Goal: Navigation & Orientation: Find specific page/section

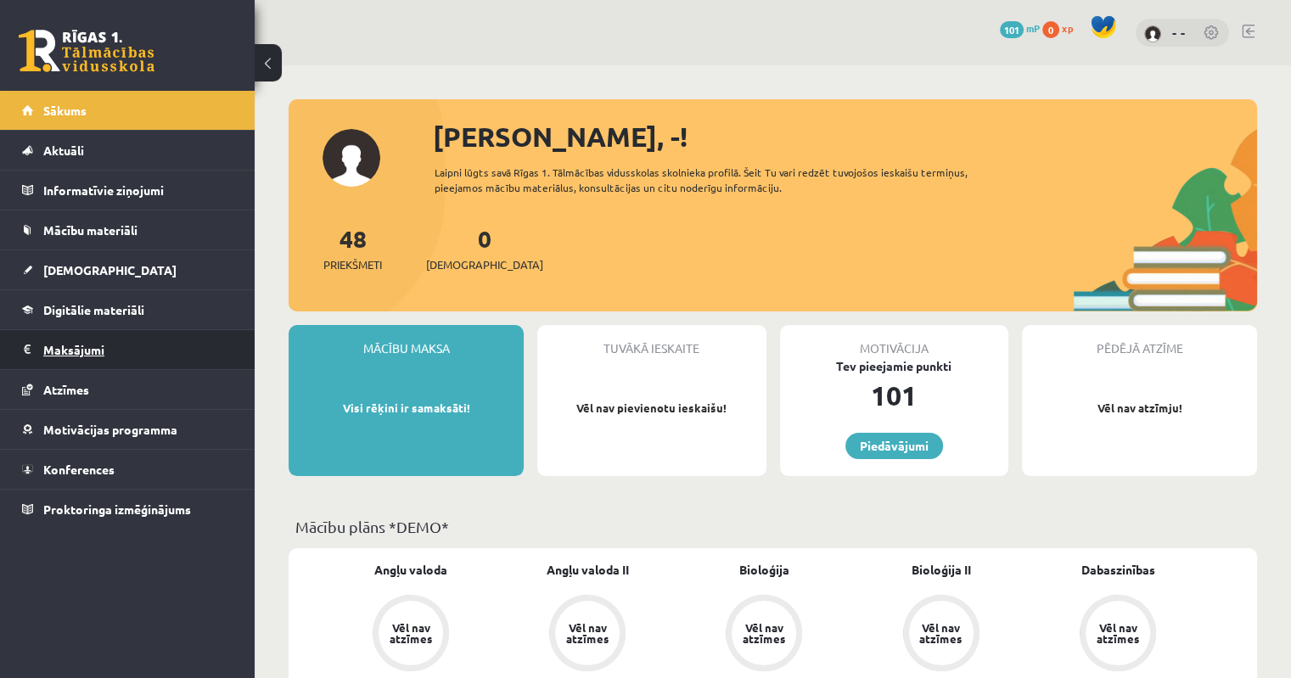
click at [38, 353] on link "Maksājumi 0" at bounding box center [127, 349] width 211 height 39
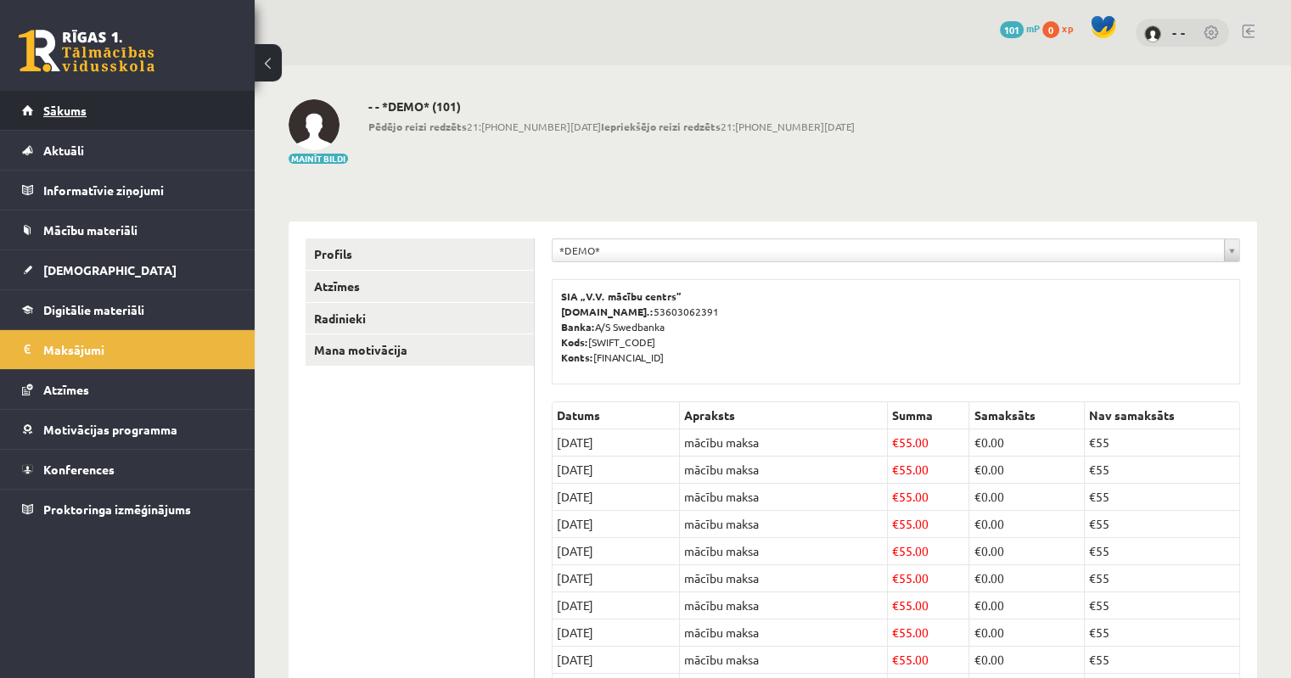
click at [143, 112] on link "Sākums" at bounding box center [127, 110] width 211 height 39
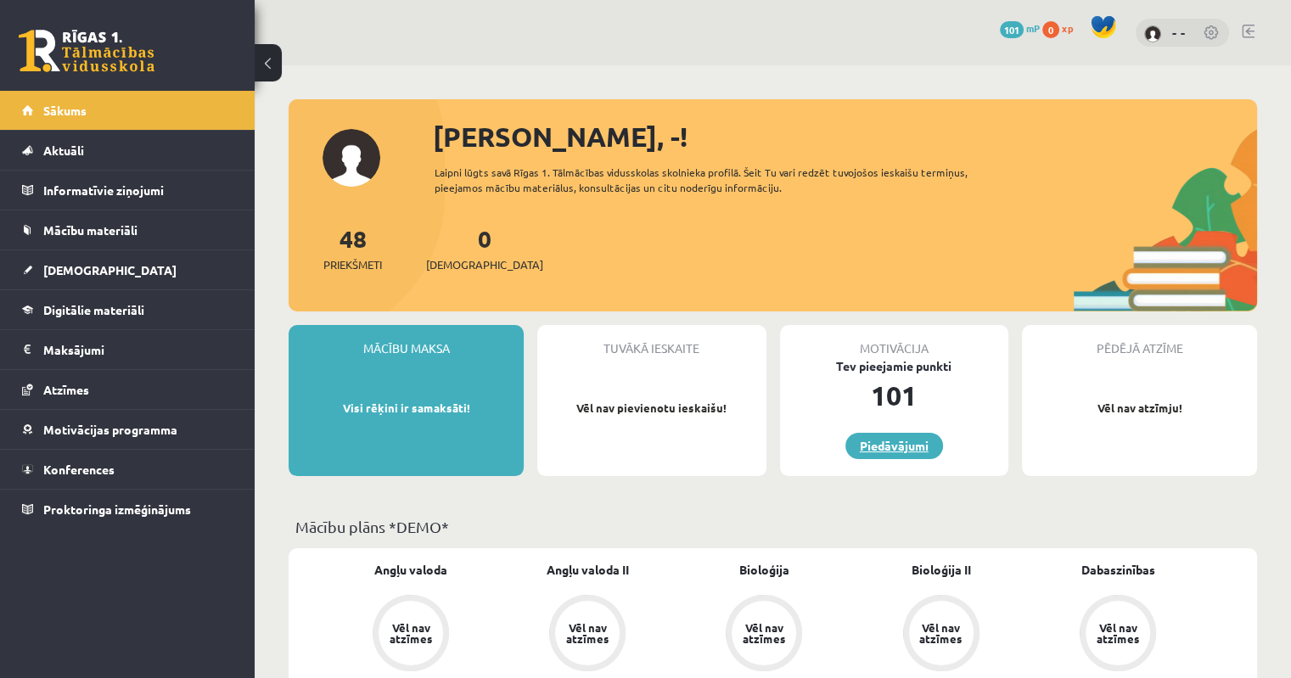
click at [926, 435] on link "Piedāvājumi" at bounding box center [895, 446] width 98 height 26
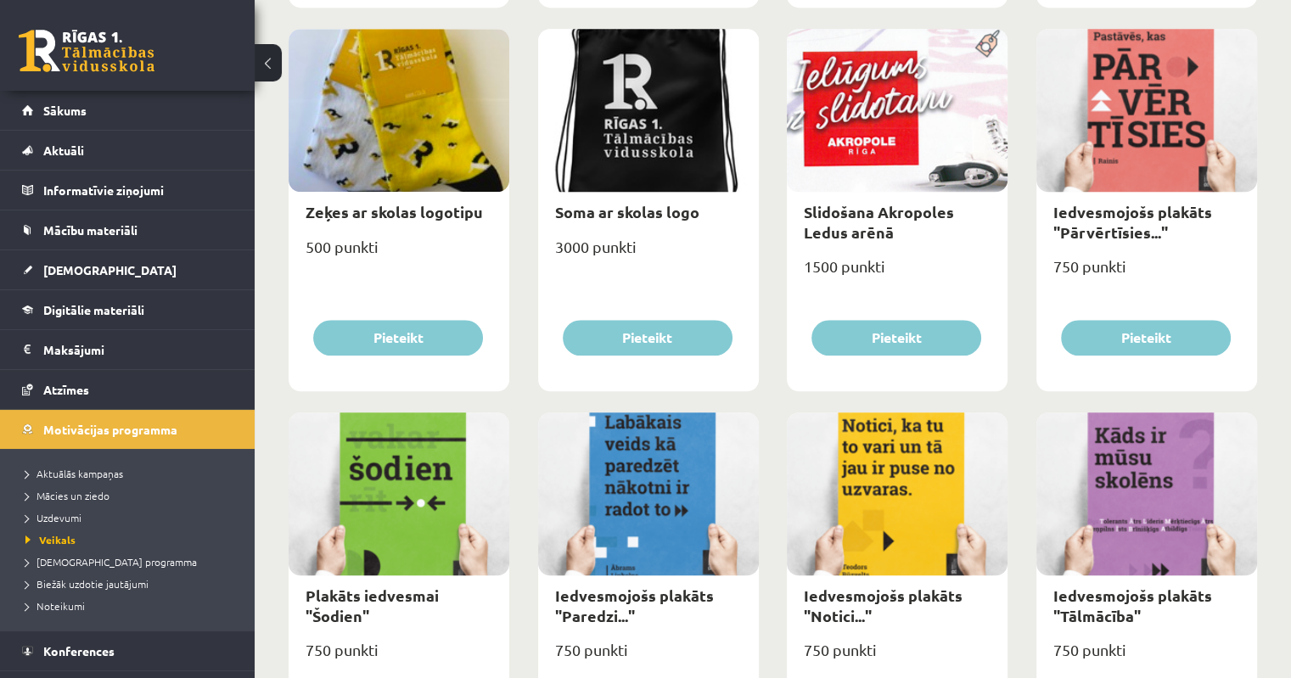
scroll to position [1443, 0]
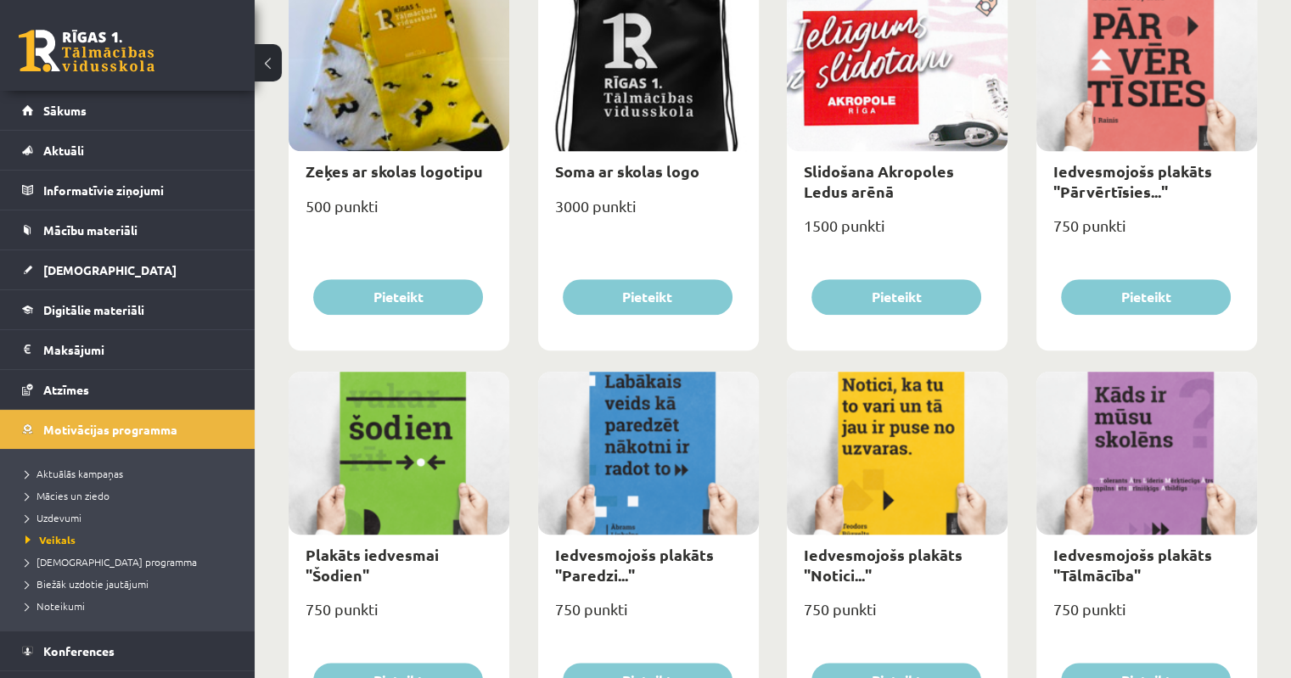
drag, startPoint x: 1048, startPoint y: 330, endPoint x: 1261, endPoint y: 288, distance: 217.3
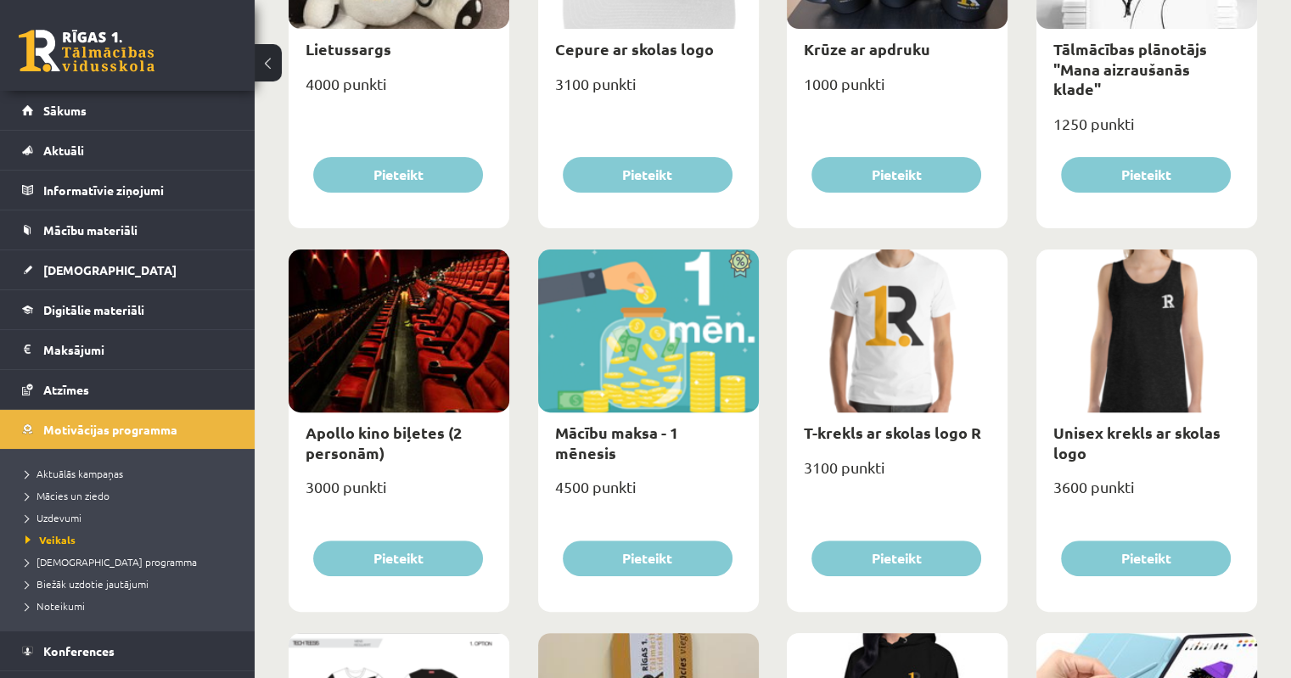
scroll to position [402, 0]
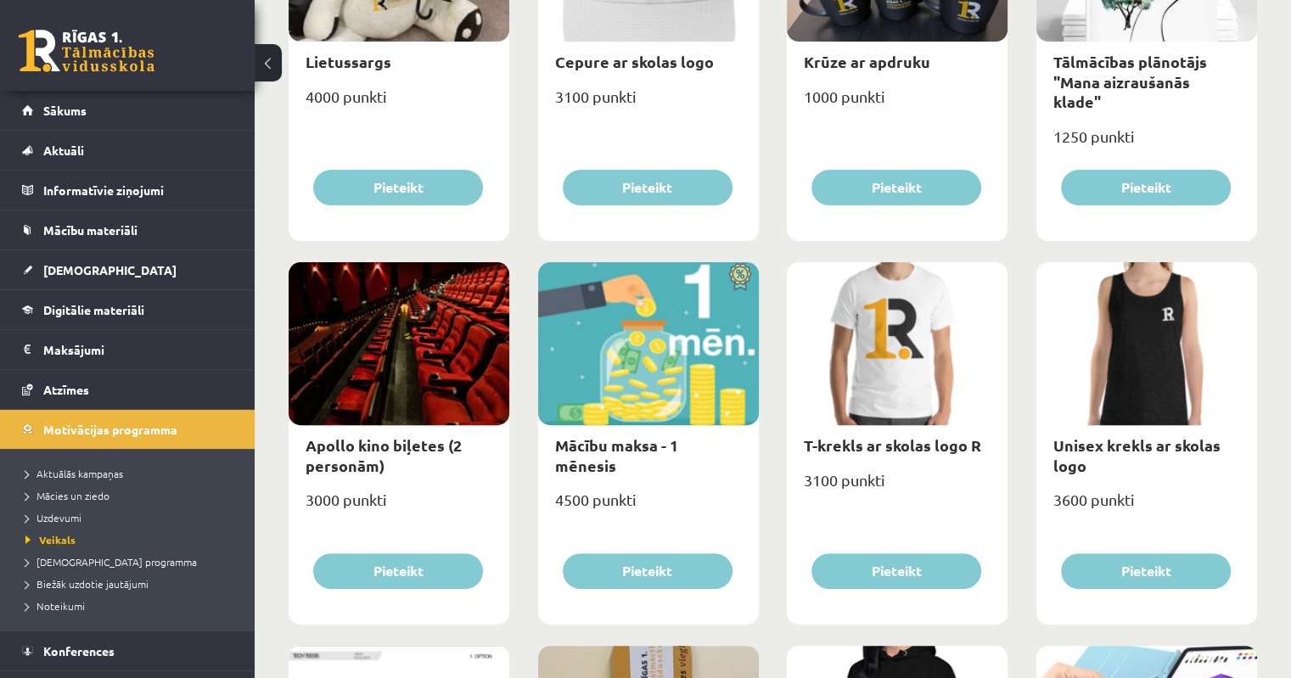
drag, startPoint x: 1115, startPoint y: 319, endPoint x: 1272, endPoint y: 286, distance: 160.5
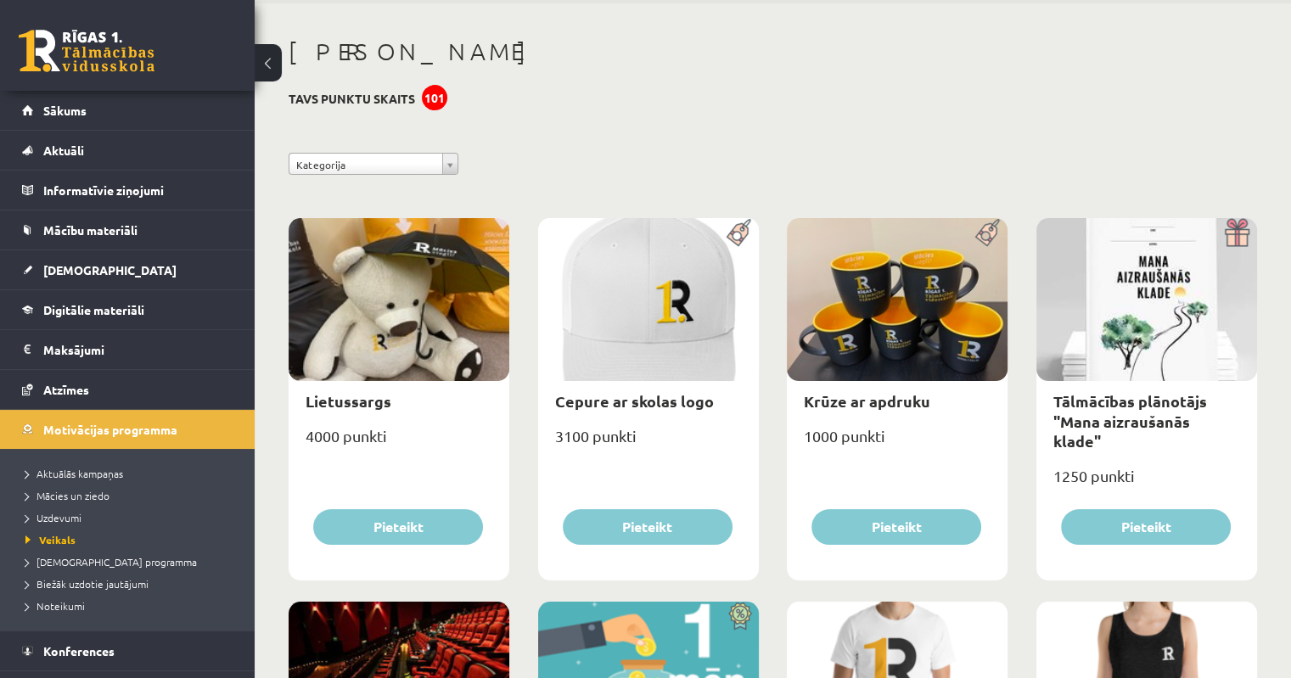
scroll to position [0, 0]
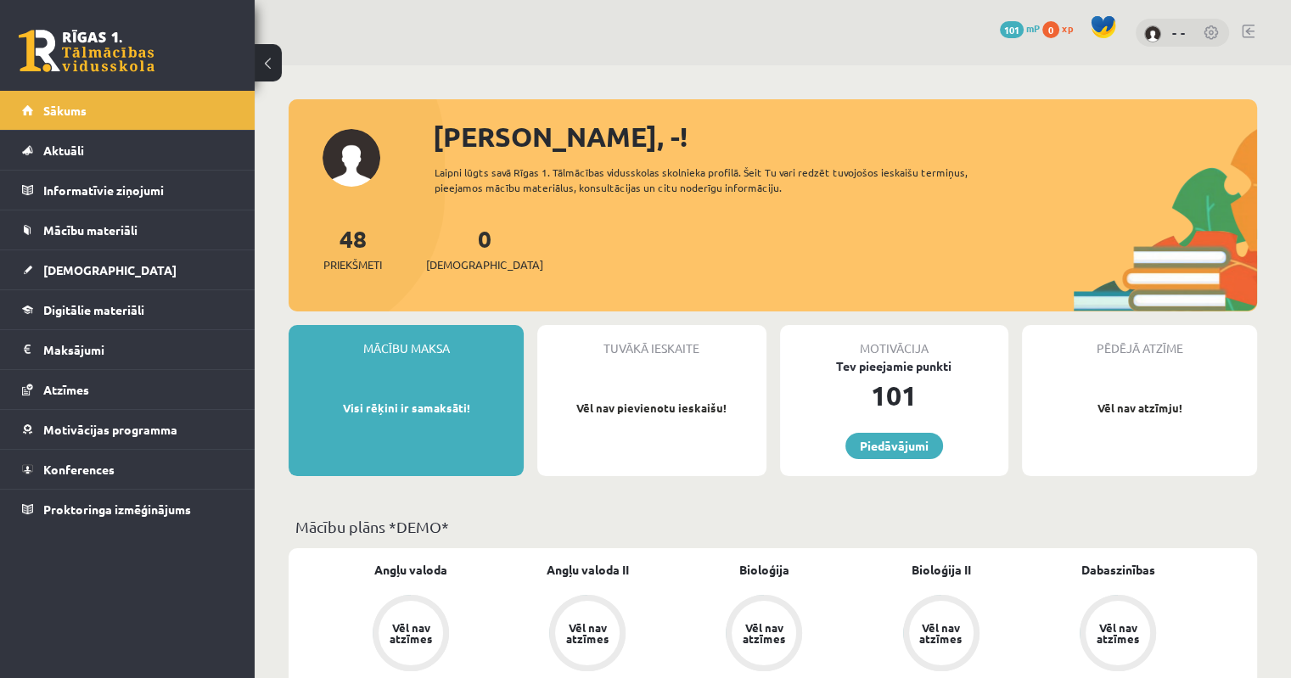
click at [886, 370] on div "Tev pieejamie punkti" at bounding box center [894, 366] width 228 height 18
click at [1208, 32] on link at bounding box center [1212, 33] width 17 height 17
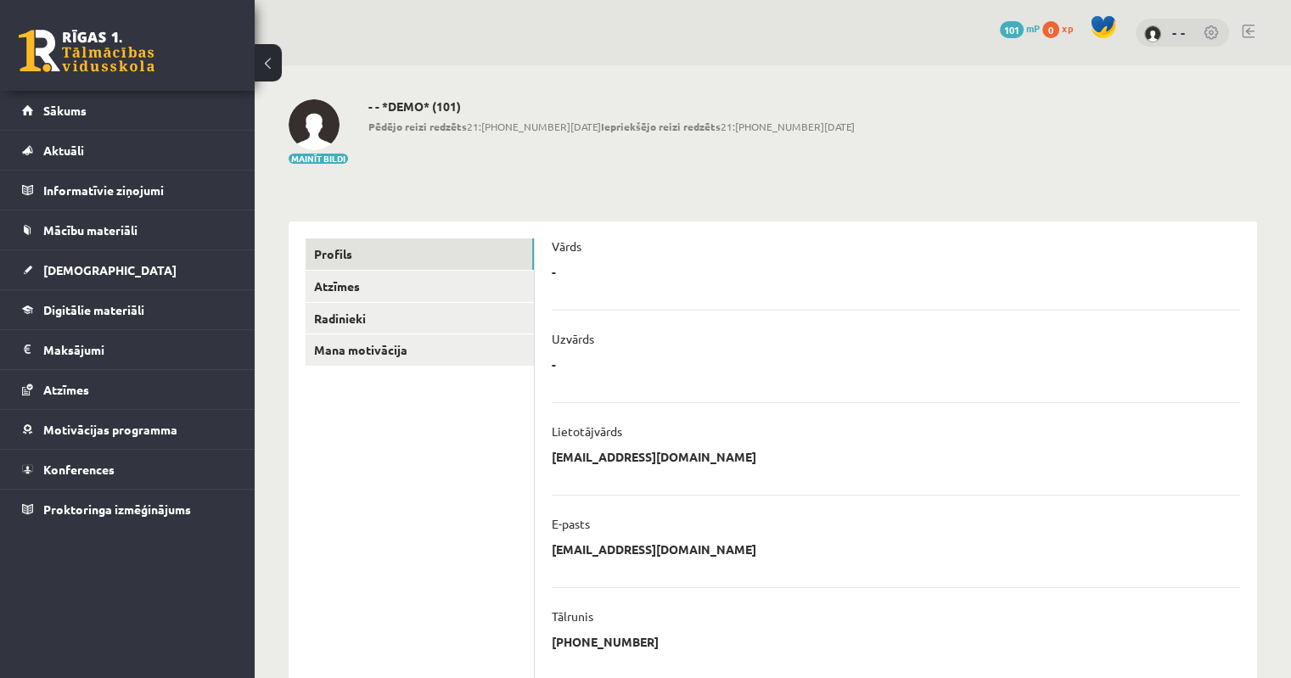
drag, startPoint x: 0, startPoint y: 0, endPoint x: 928, endPoint y: 189, distance: 947.1
click at [928, 189] on div "**********" at bounding box center [773, 544] width 1037 height 959
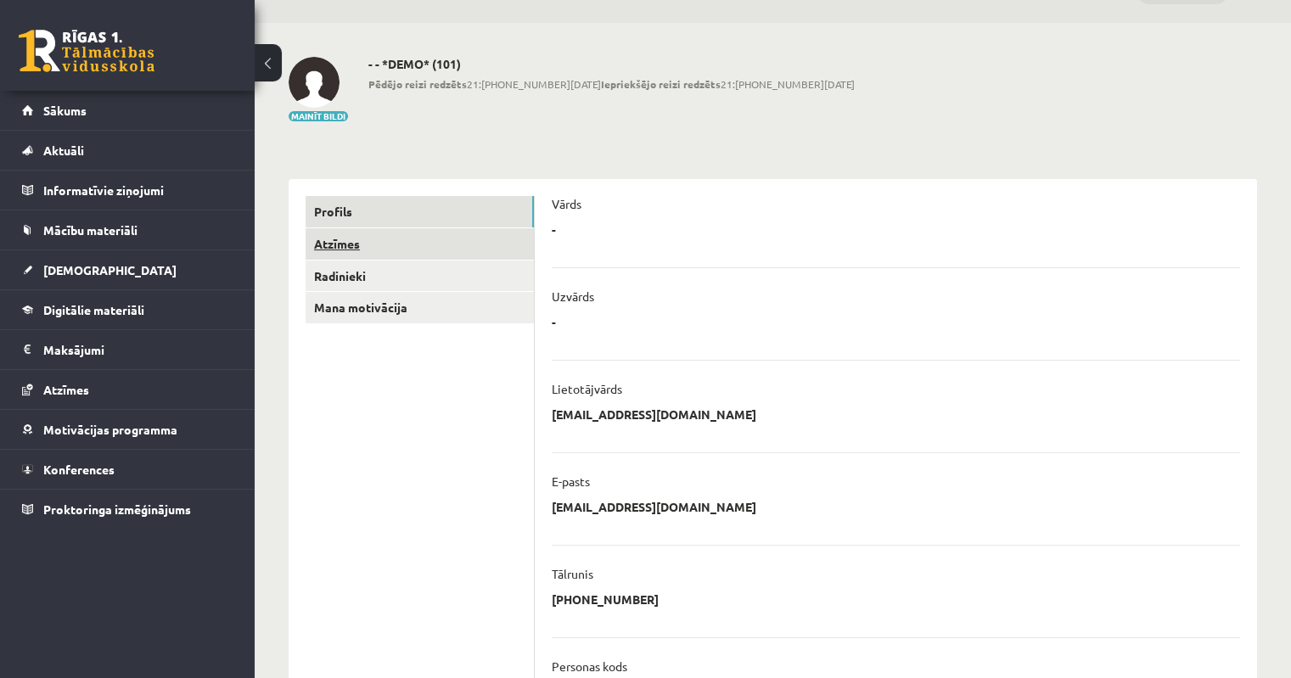
scroll to position [85, 0]
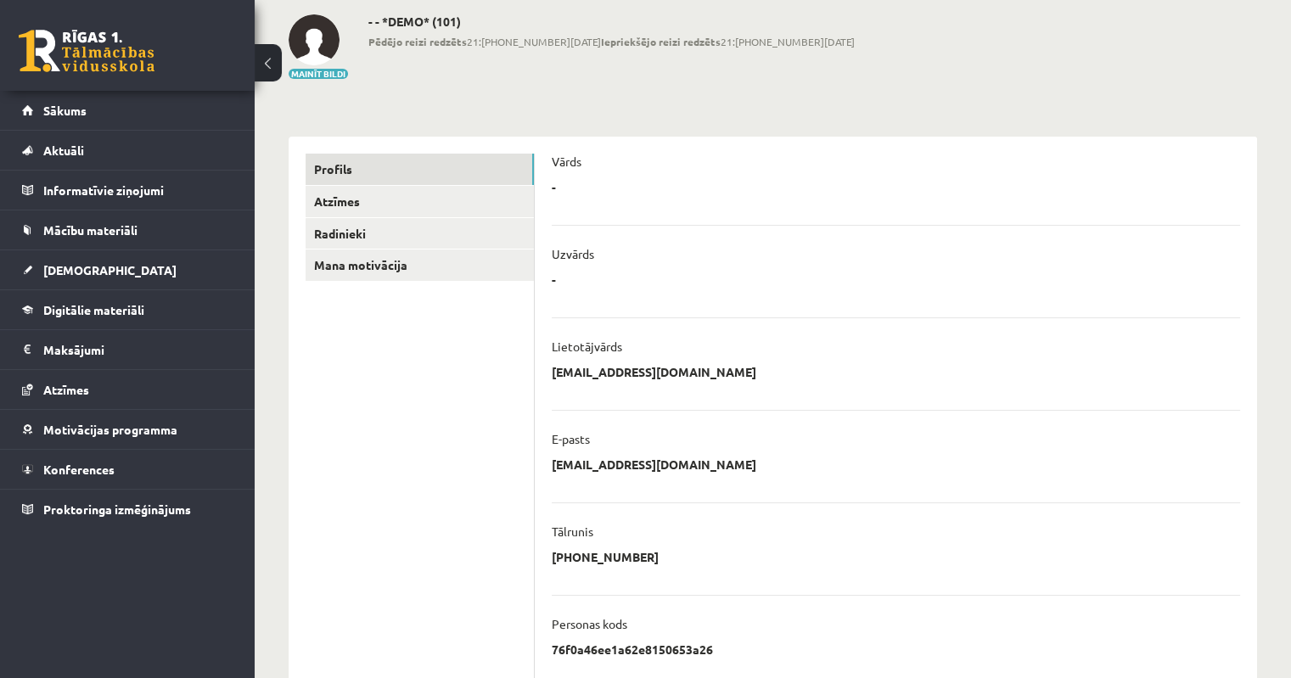
click at [573, 175] on div "Vārds" at bounding box center [896, 166] width 689 height 25
click at [560, 187] on div "- * ******** Atcelt" at bounding box center [896, 191] width 689 height 25
drag, startPoint x: 544, startPoint y: 194, endPoint x: 580, endPoint y: 184, distance: 36.9
click at [579, 184] on div "**********" at bounding box center [896, 521] width 722 height 768
click at [560, 186] on div "- * ******** Atcelt" at bounding box center [896, 191] width 689 height 25
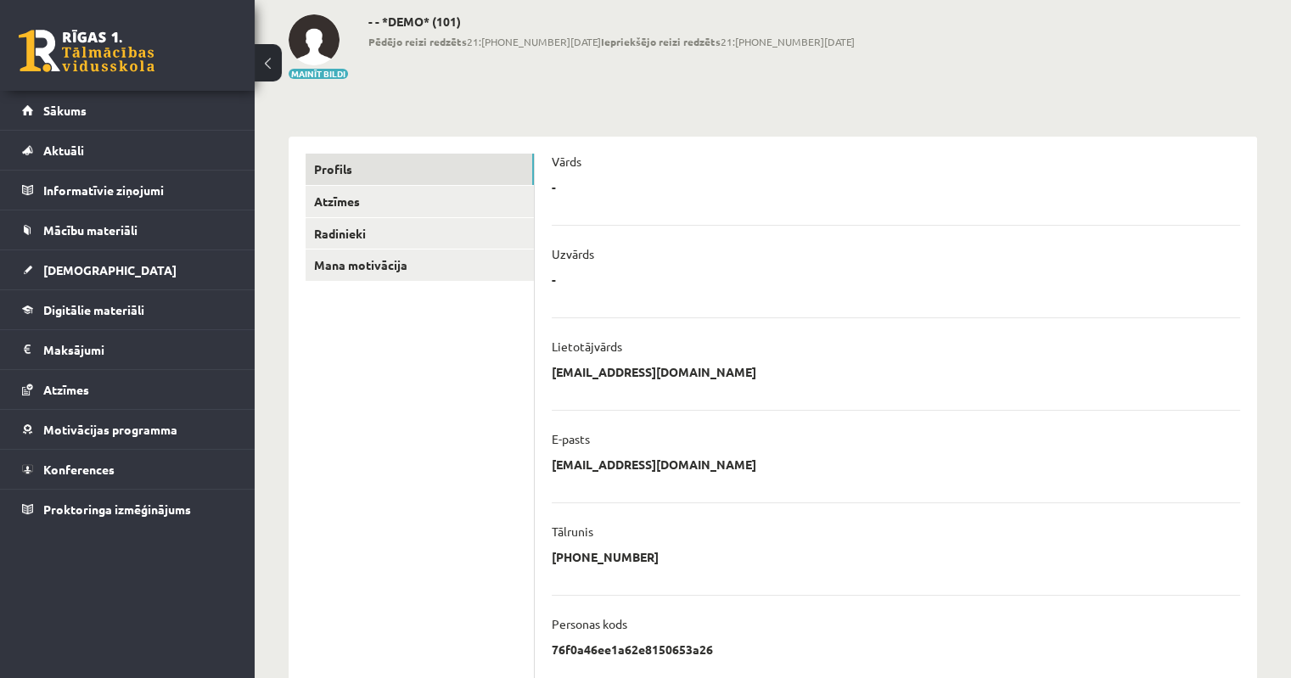
drag, startPoint x: 569, startPoint y: 278, endPoint x: 592, endPoint y: 278, distance: 22.9
click at [592, 278] on div "**********" at bounding box center [896, 521] width 722 height 768
click at [592, 278] on div "- * ******** Atcelt" at bounding box center [896, 284] width 689 height 25
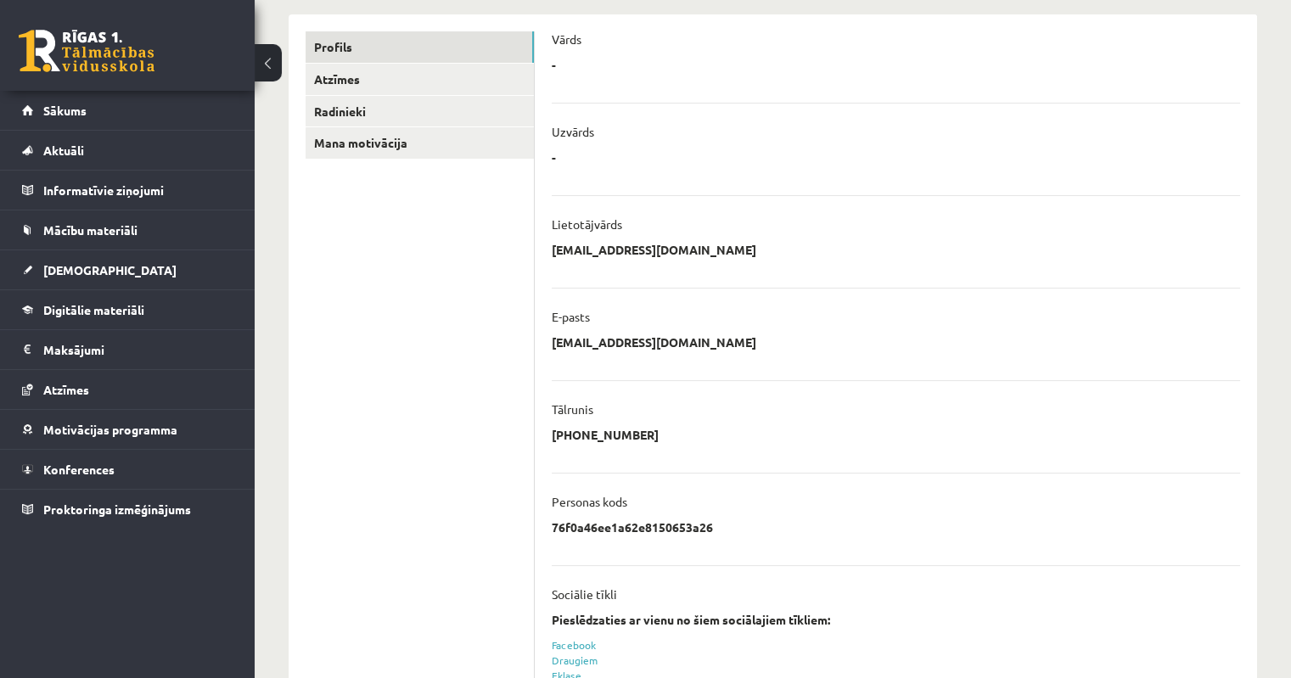
scroll to position [344, 0]
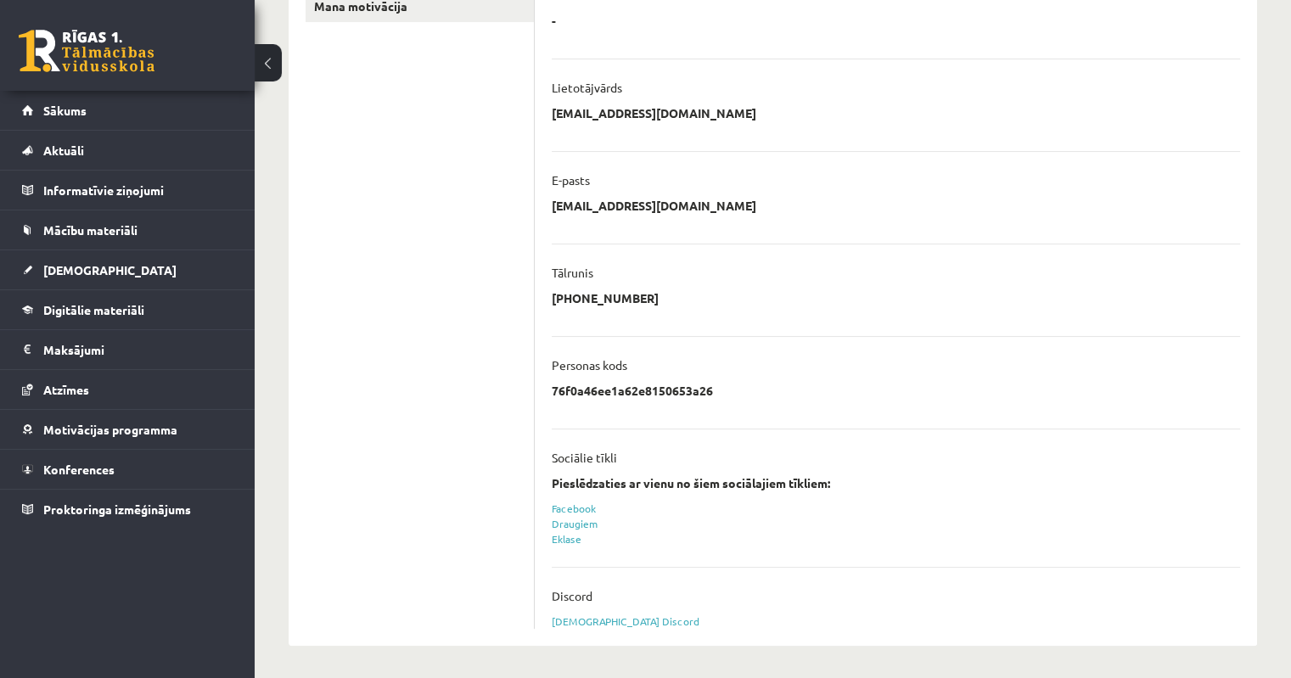
drag, startPoint x: 620, startPoint y: 232, endPoint x: 621, endPoint y: 274, distance: 42.5
drag, startPoint x: 621, startPoint y: 274, endPoint x: 568, endPoint y: 588, distance: 317.8
click at [568, 588] on li "Discord Sasaistīt Discord" at bounding box center [896, 598] width 689 height 62
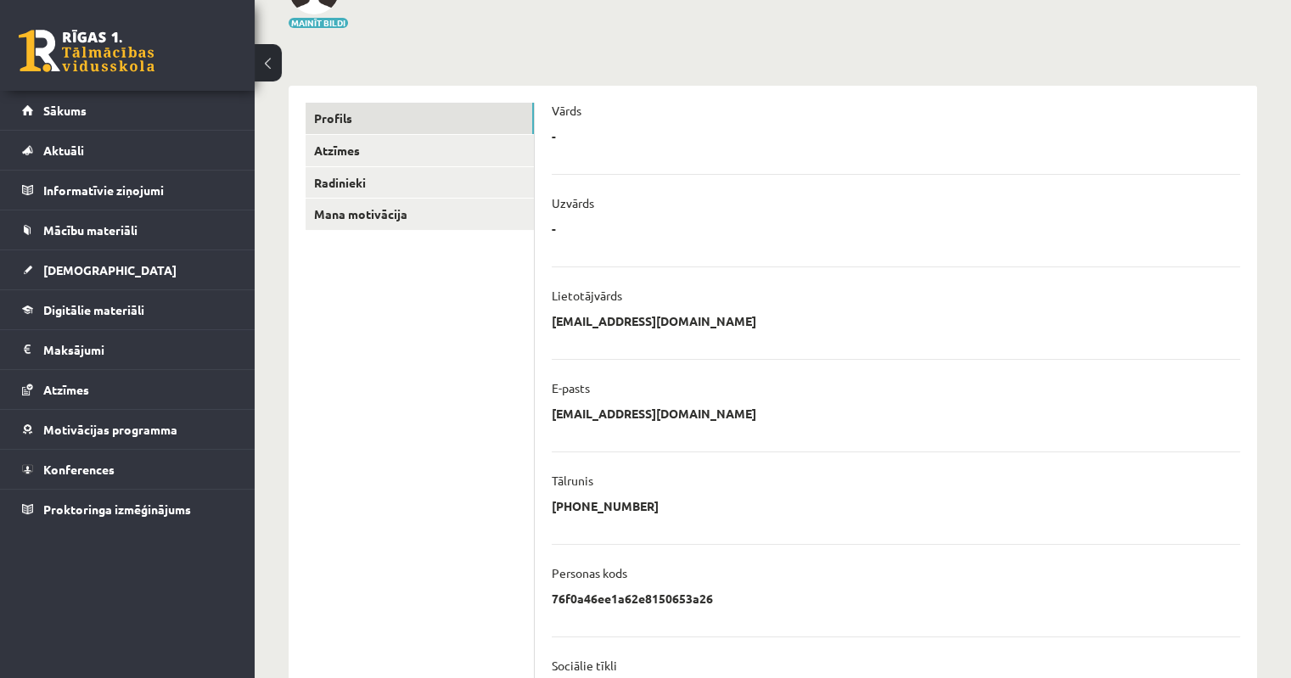
scroll to position [89, 0]
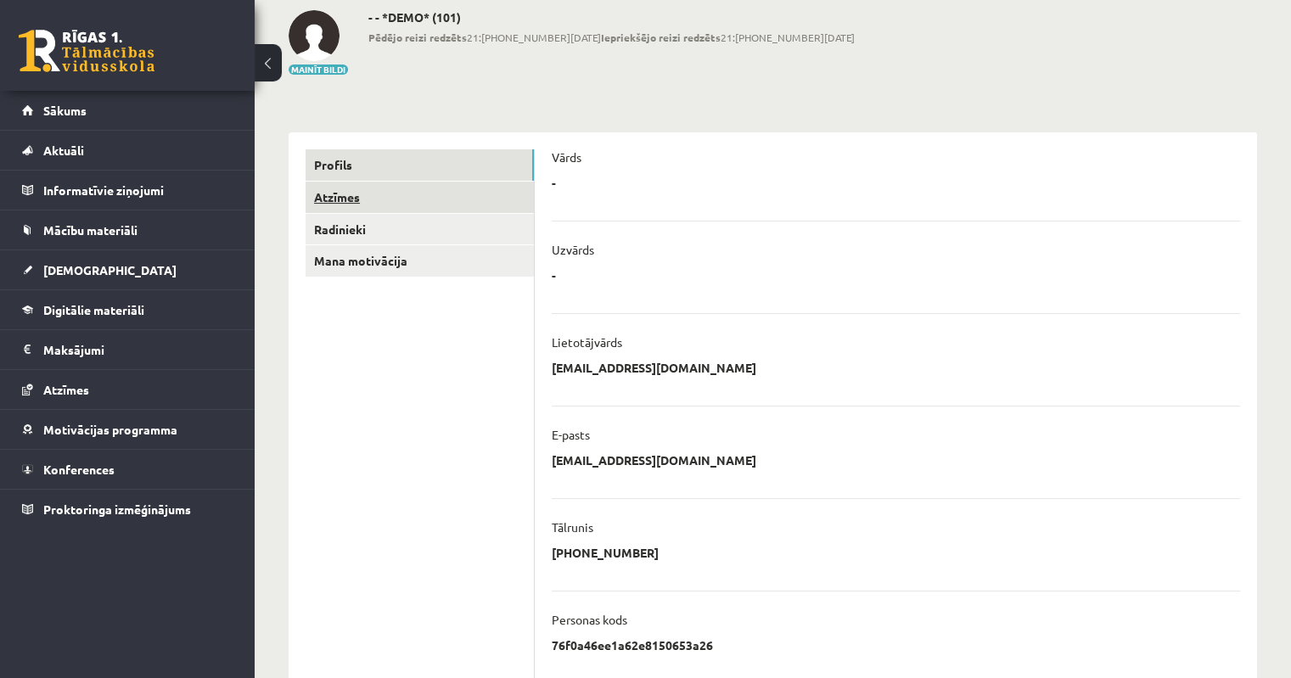
click at [343, 196] on link "Atzīmes" at bounding box center [420, 197] width 228 height 31
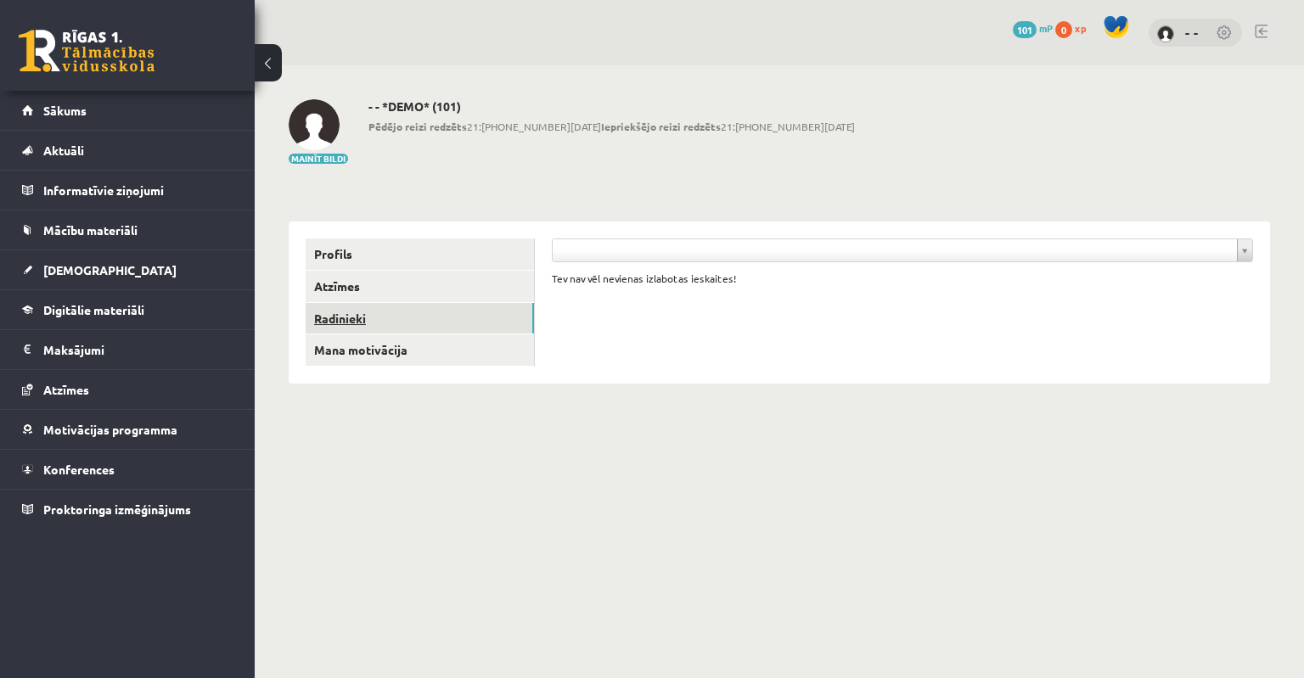
click at [350, 324] on link "Radinieki" at bounding box center [420, 318] width 228 height 31
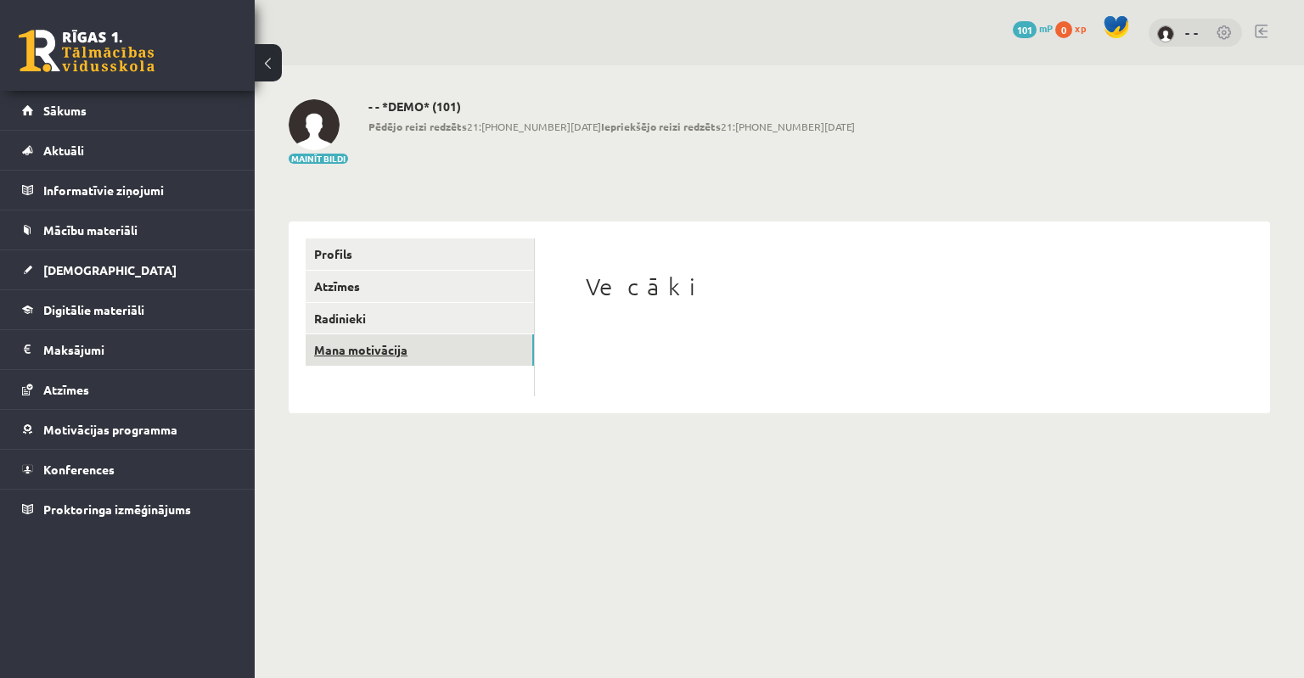
click at [380, 355] on link "Mana motivācija" at bounding box center [420, 350] width 228 height 31
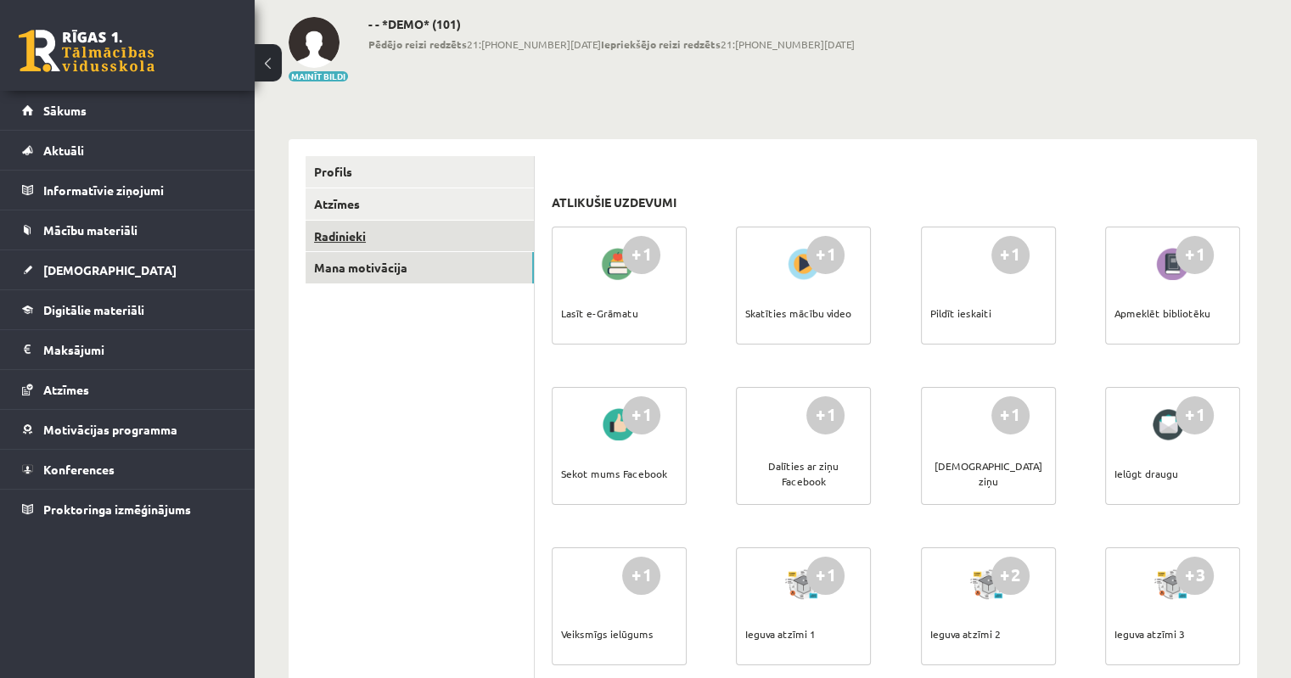
scroll to position [85, 0]
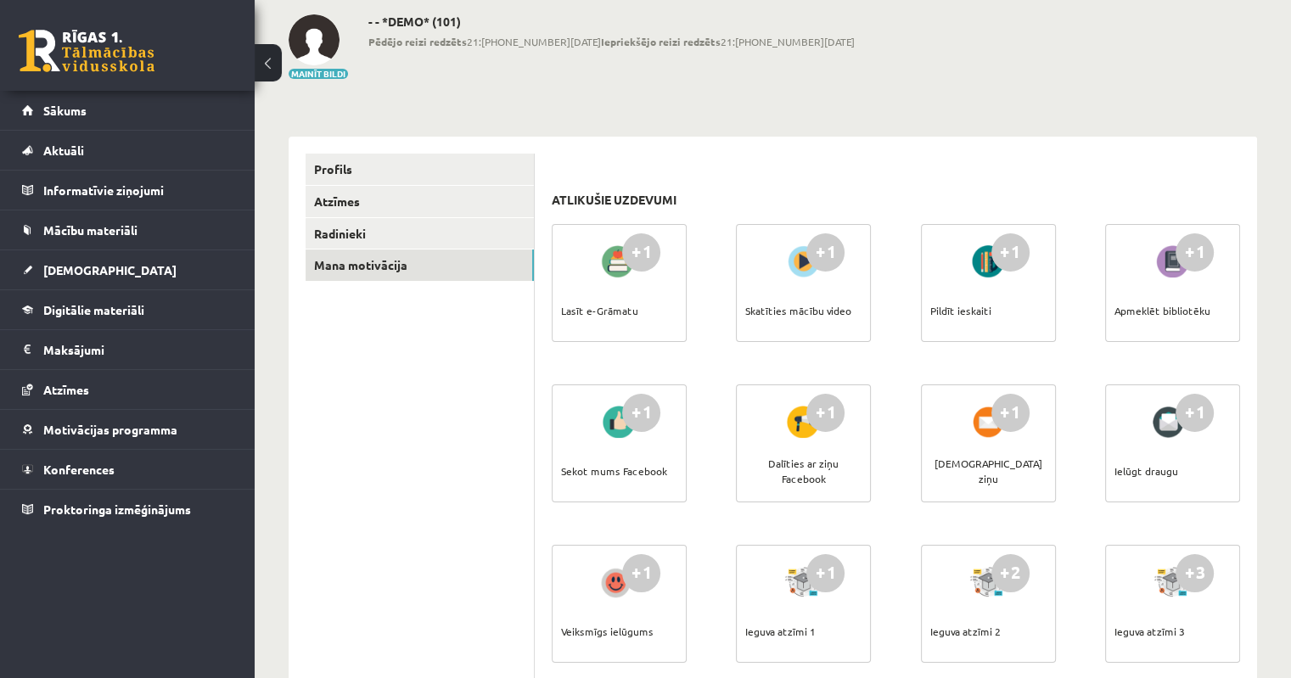
click at [622, 270] on div at bounding box center [619, 261] width 48 height 39
click at [616, 298] on div "+1 Lasīt e-Grāmatu +1 Skatīties mācību video +1 Pildīt ieskaiti +1 Apmeklēt bib…" at bounding box center [896, 621] width 697 height 802
click at [610, 301] on div "Lasīt e-Grāmatu" at bounding box center [599, 310] width 77 height 59
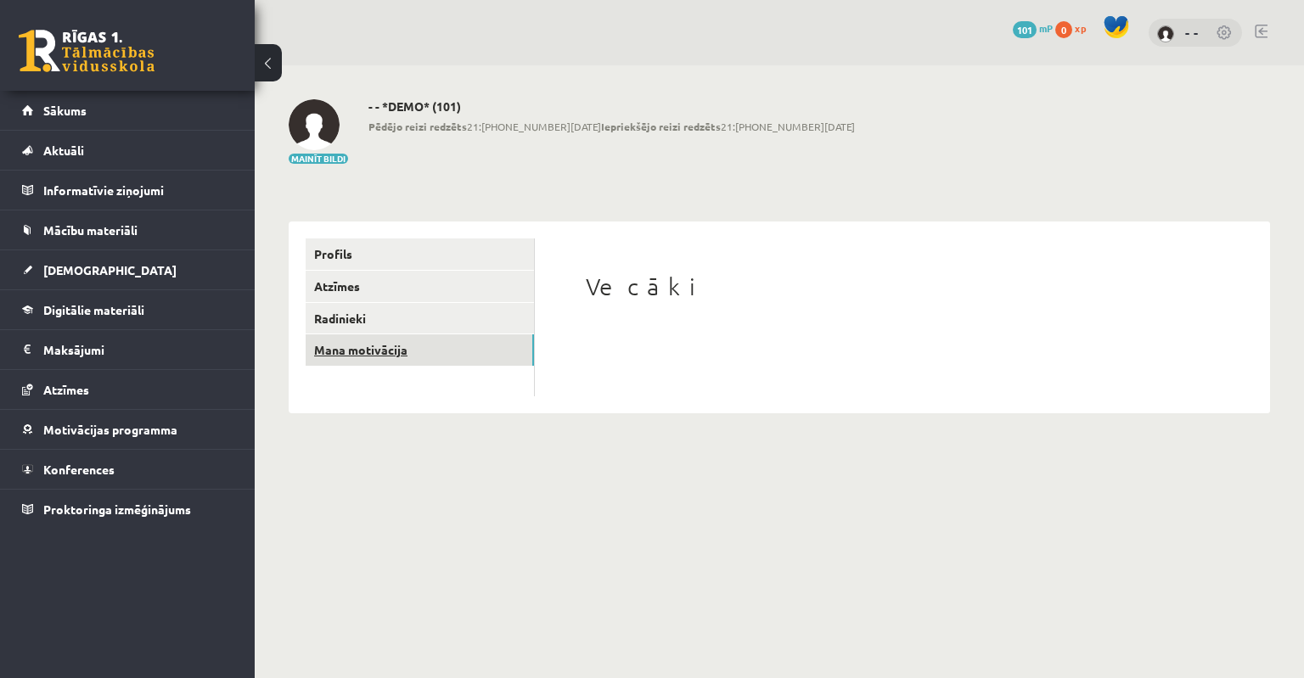
click at [377, 349] on link "Mana motivācija" at bounding box center [420, 350] width 228 height 31
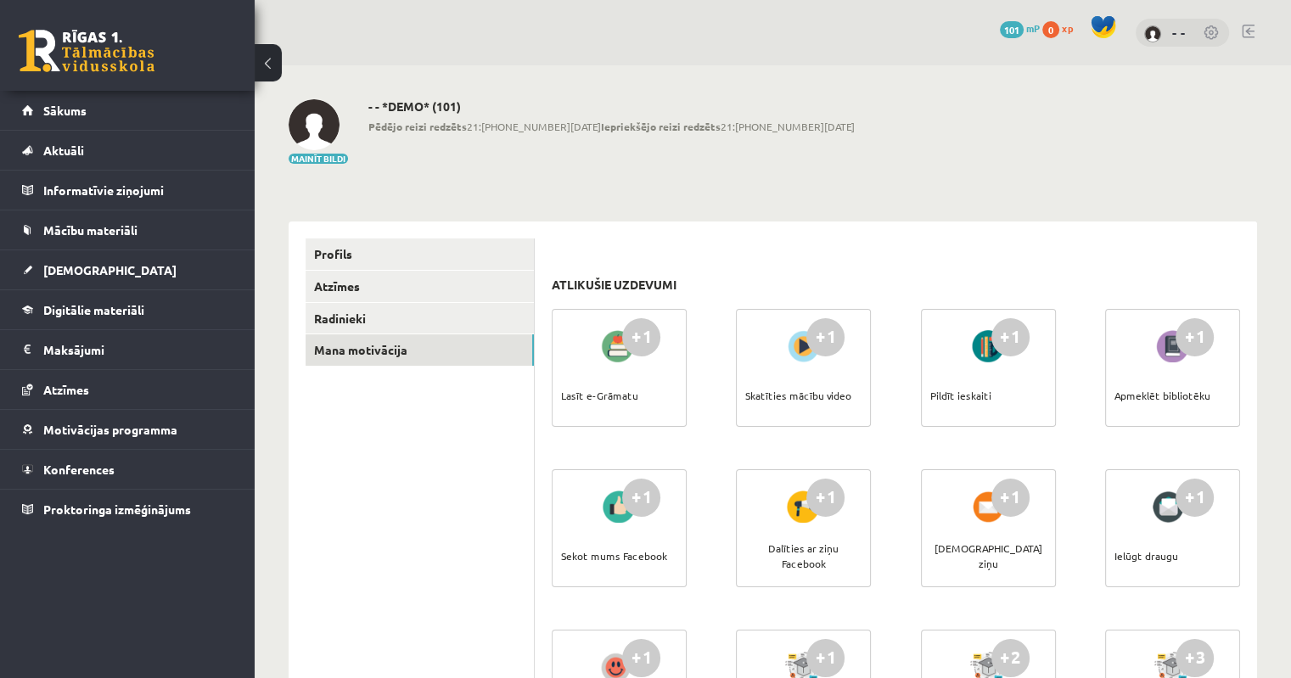
drag, startPoint x: 632, startPoint y: 383, endPoint x: 633, endPoint y: 352, distance: 30.6
click at [632, 382] on div "Lasīt e-Grāmatu" at bounding box center [599, 395] width 77 height 59
drag, startPoint x: 633, startPoint y: 349, endPoint x: 635, endPoint y: 340, distance: 9.5
click at [633, 346] on div "+1" at bounding box center [641, 337] width 38 height 38
click at [638, 338] on div "+1" at bounding box center [641, 337] width 38 height 38
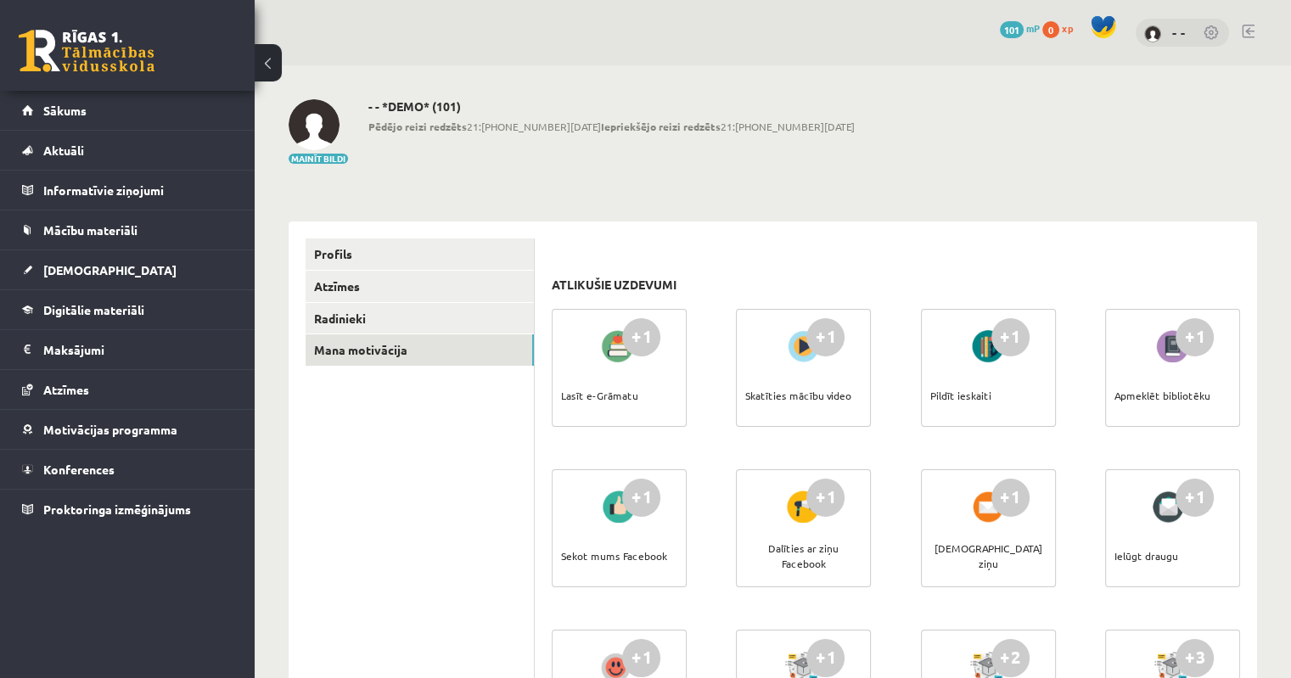
drag, startPoint x: 616, startPoint y: 365, endPoint x: 635, endPoint y: 372, distance: 20.7
click at [631, 371] on div "Lasīt e-Grāmatu" at bounding box center [599, 395] width 77 height 59
click at [796, 363] on div at bounding box center [803, 346] width 48 height 39
click at [788, 388] on div "Skatīties mācību video" at bounding box center [798, 395] width 106 height 59
click at [785, 396] on div "Skatīties mācību video" at bounding box center [798, 395] width 106 height 59
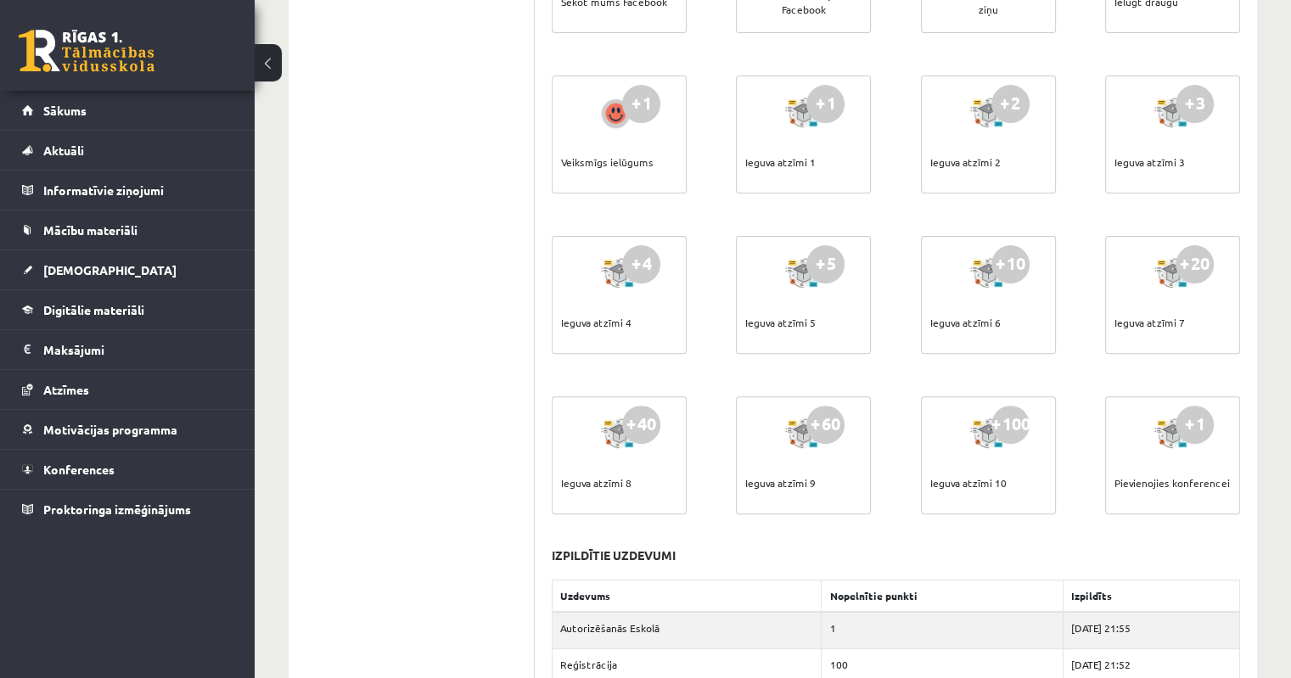
scroll to position [526, 0]
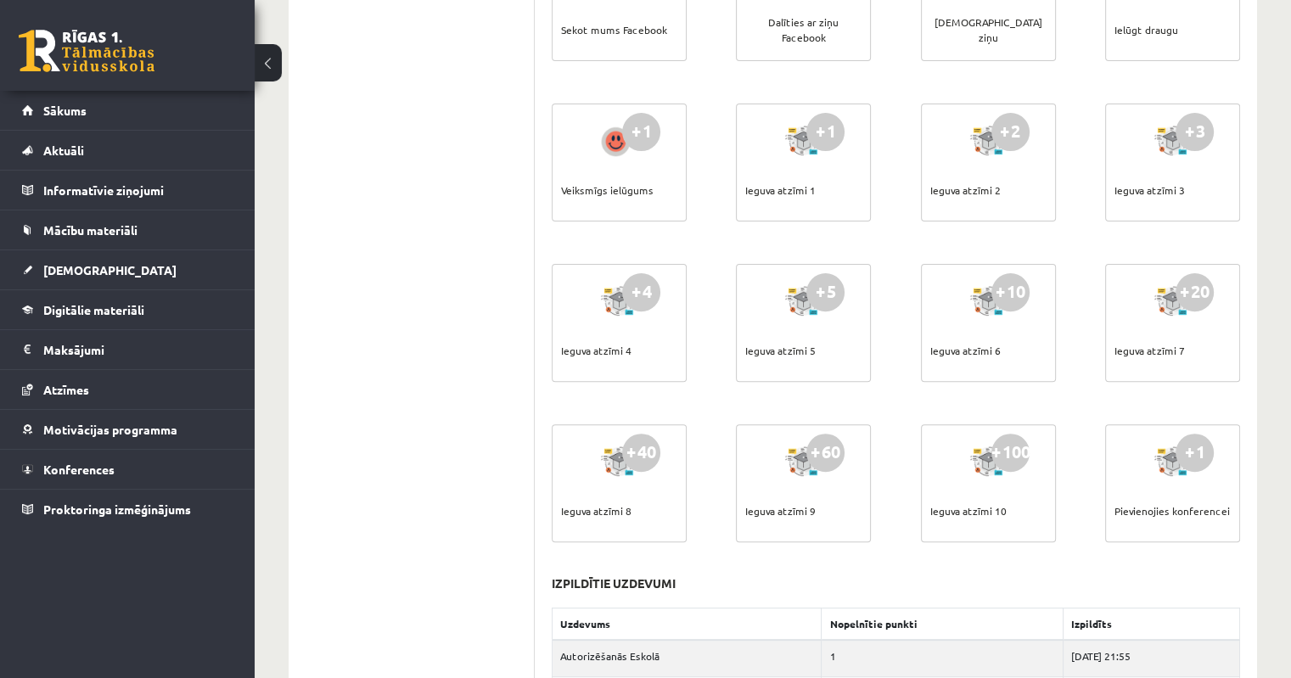
drag, startPoint x: 936, startPoint y: 513, endPoint x: 975, endPoint y: 511, distance: 38.2
click at [975, 511] on div "Ieguva atzīmi 10" at bounding box center [969, 510] width 76 height 59
drag, startPoint x: 839, startPoint y: 492, endPoint x: 818, endPoint y: 491, distance: 20.4
click at [818, 491] on div "+60 Ieguva atzīmi 9" at bounding box center [803, 483] width 135 height 118
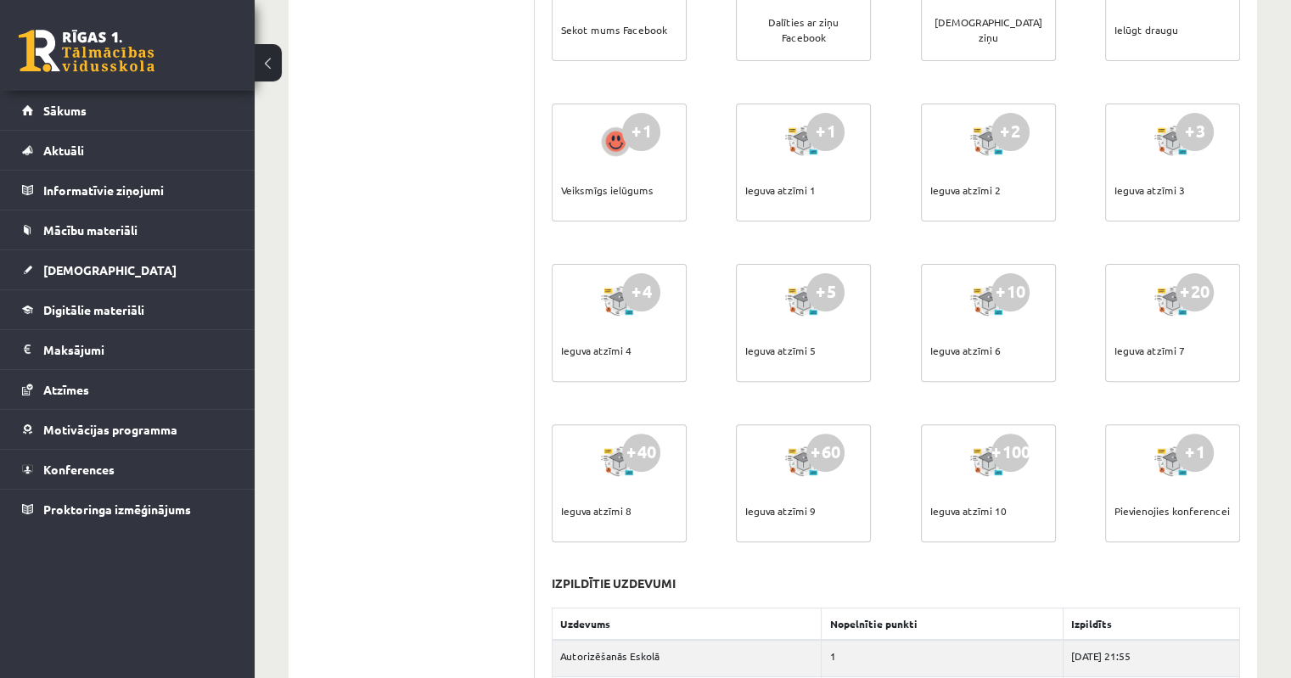
drag, startPoint x: 1127, startPoint y: 508, endPoint x: 1185, endPoint y: 508, distance: 58.6
click at [1183, 509] on div "Pievienojies konferencei" at bounding box center [1172, 510] width 115 height 59
click at [1202, 447] on div "+1" at bounding box center [1195, 453] width 38 height 38
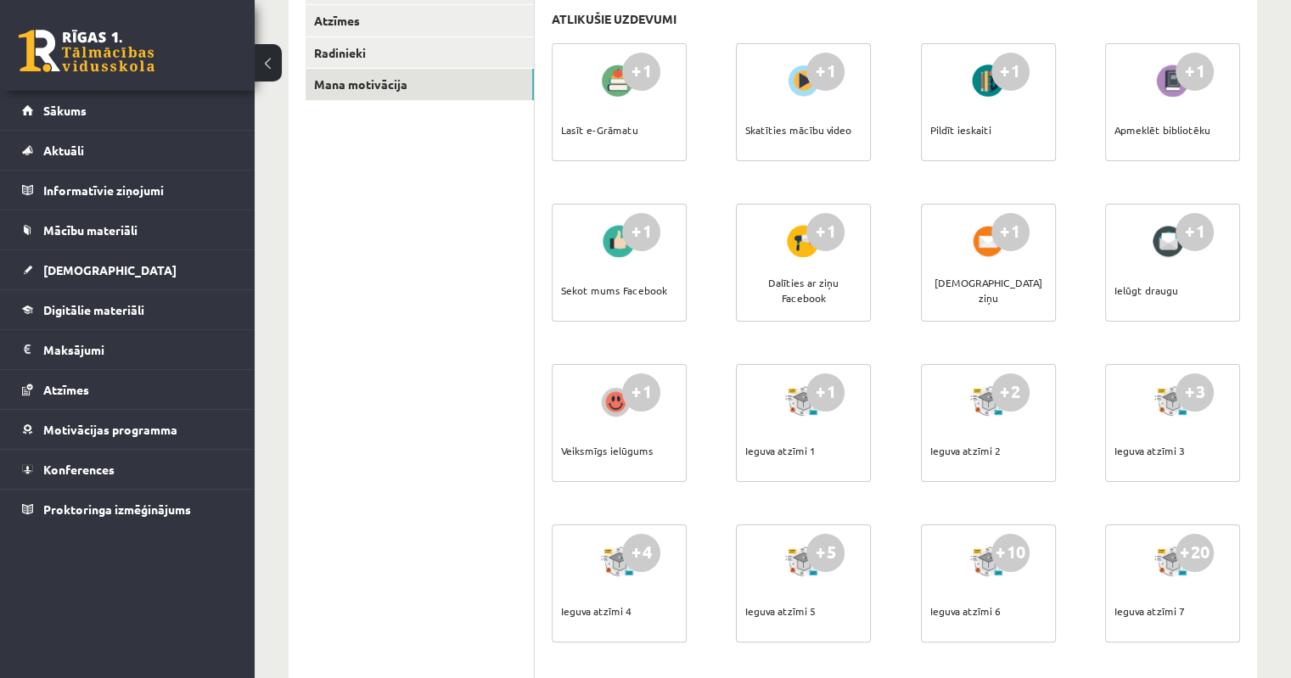
scroll to position [187, 0]
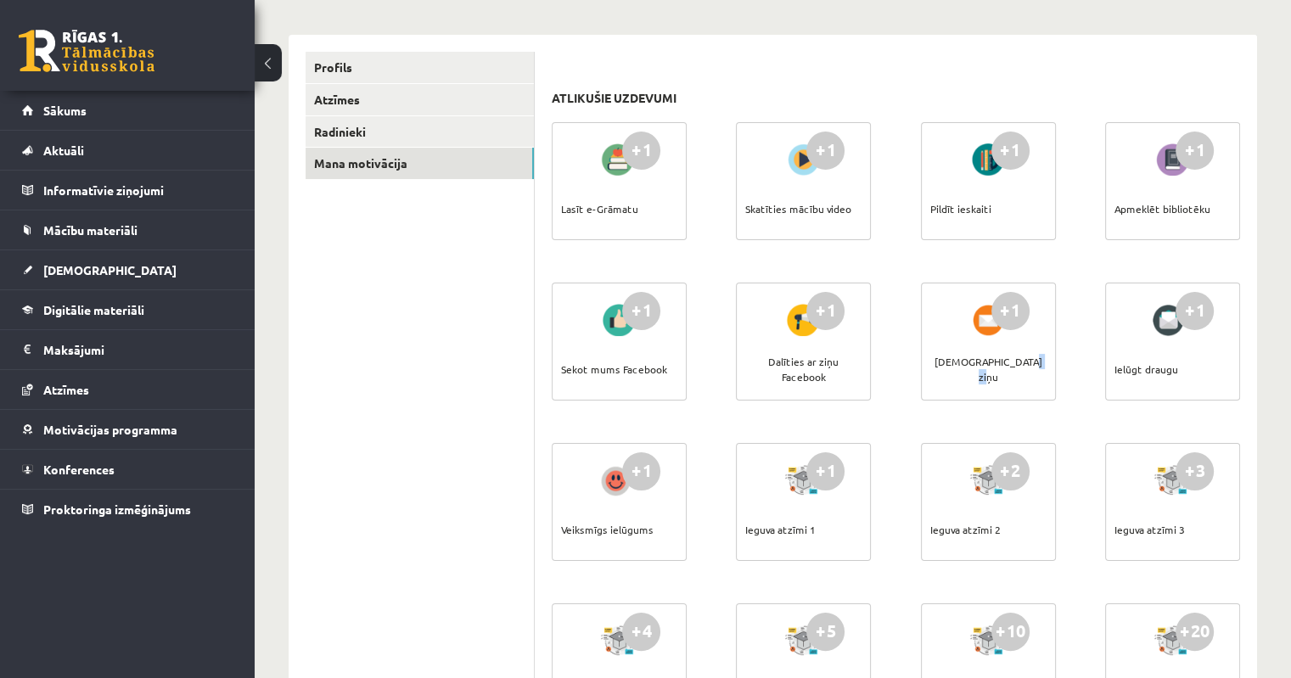
drag, startPoint x: 954, startPoint y: 363, endPoint x: 978, endPoint y: 380, distance: 29.2
click at [978, 363] on div "+1 Sūtīt ziņu" at bounding box center [988, 342] width 135 height 118
click at [971, 369] on div "Sūtīt ziņu" at bounding box center [989, 369] width 116 height 59
drag, startPoint x: 1116, startPoint y: 357, endPoint x: 1178, endPoint y: 357, distance: 62.0
click at [1178, 357] on div "+1 Ielūgt draugu" at bounding box center [1172, 342] width 135 height 118
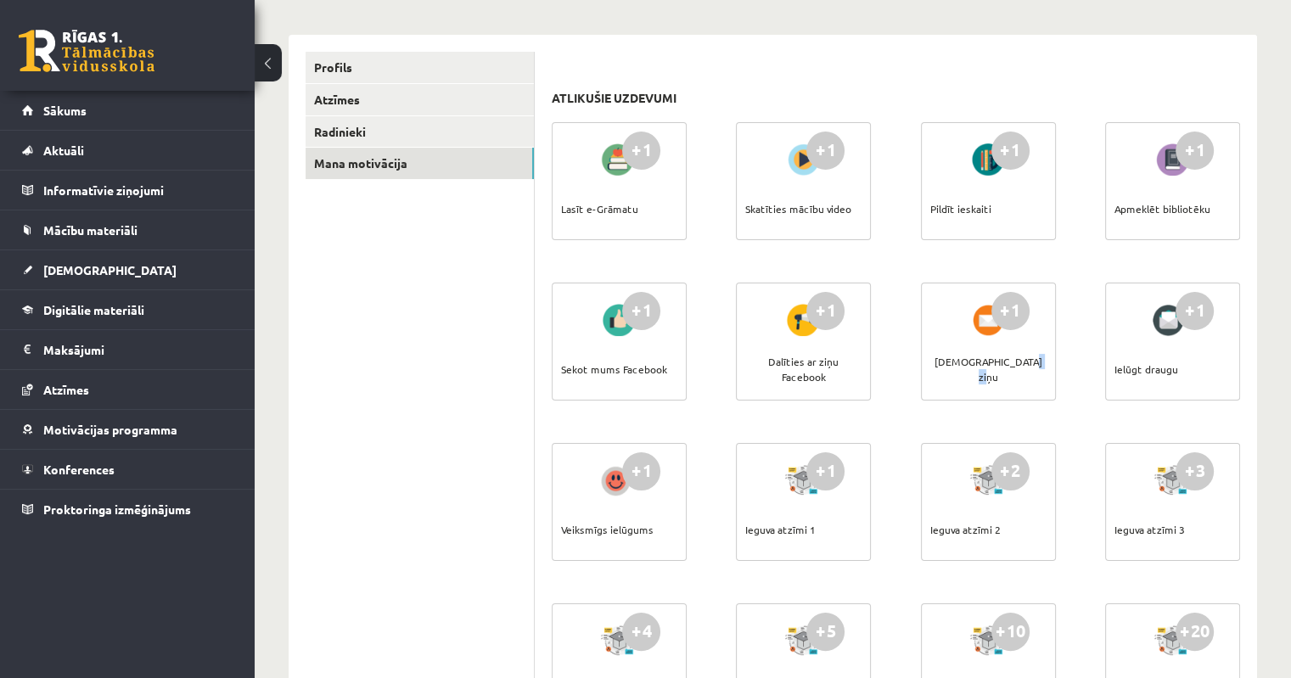
click at [1180, 365] on div "+1 Ielūgt draugu" at bounding box center [1172, 342] width 135 height 118
drag, startPoint x: 1177, startPoint y: 372, endPoint x: 1212, endPoint y: 368, distance: 35.1
click at [1212, 368] on div "+1 Ielūgt draugu" at bounding box center [1172, 342] width 135 height 118
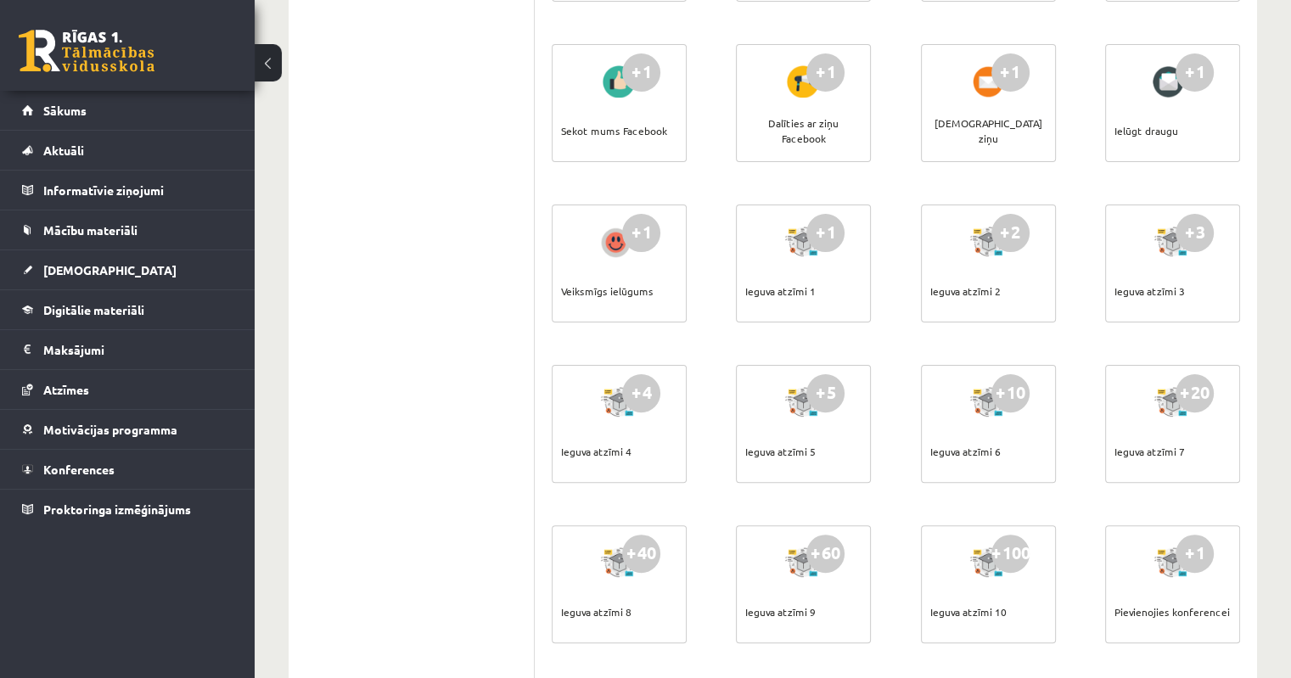
scroll to position [526, 0]
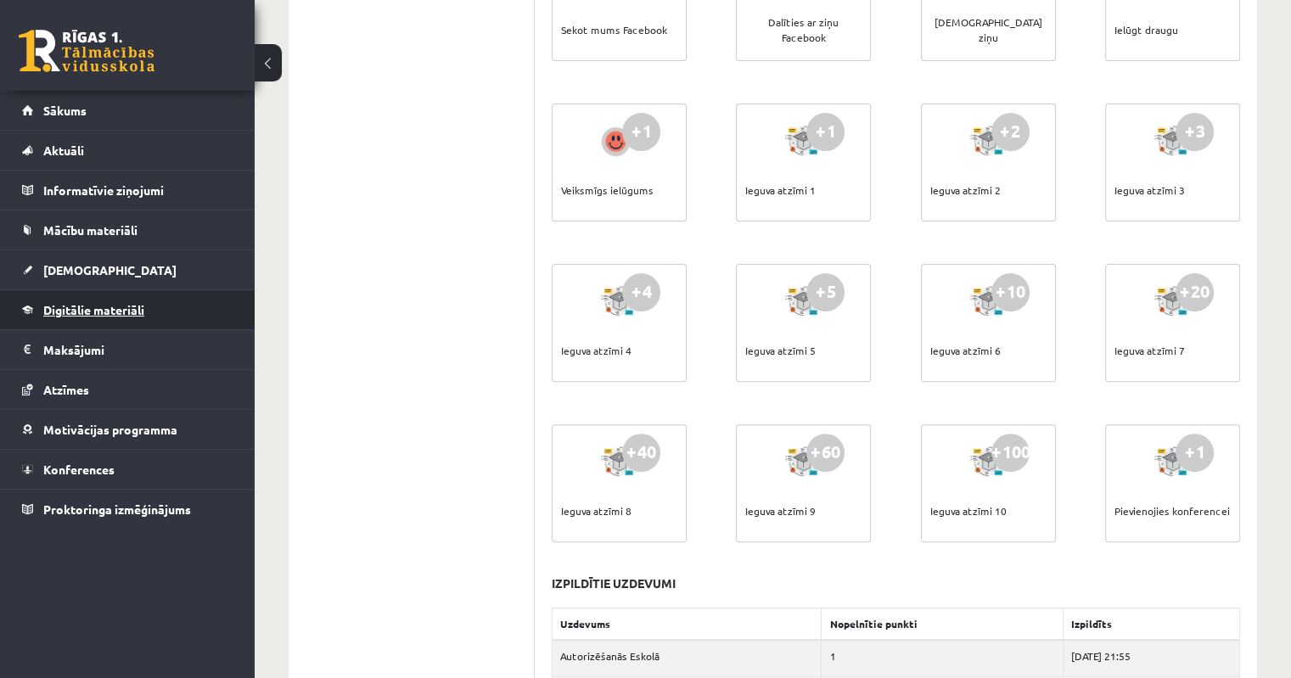
drag, startPoint x: 801, startPoint y: 335, endPoint x: 117, endPoint y: 310, distance: 683.9
click at [117, 310] on span "Digitālie materiāli" at bounding box center [93, 309] width 101 height 15
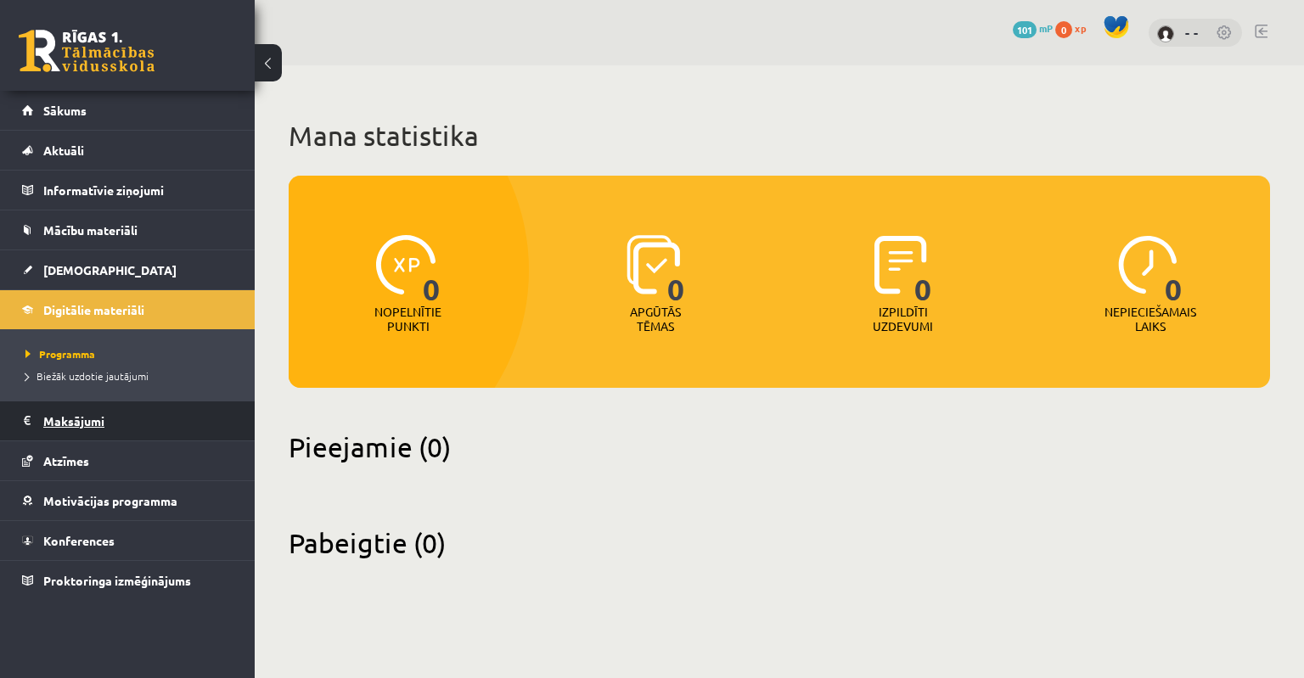
click at [61, 416] on legend "Maksājumi 0" at bounding box center [138, 421] width 190 height 39
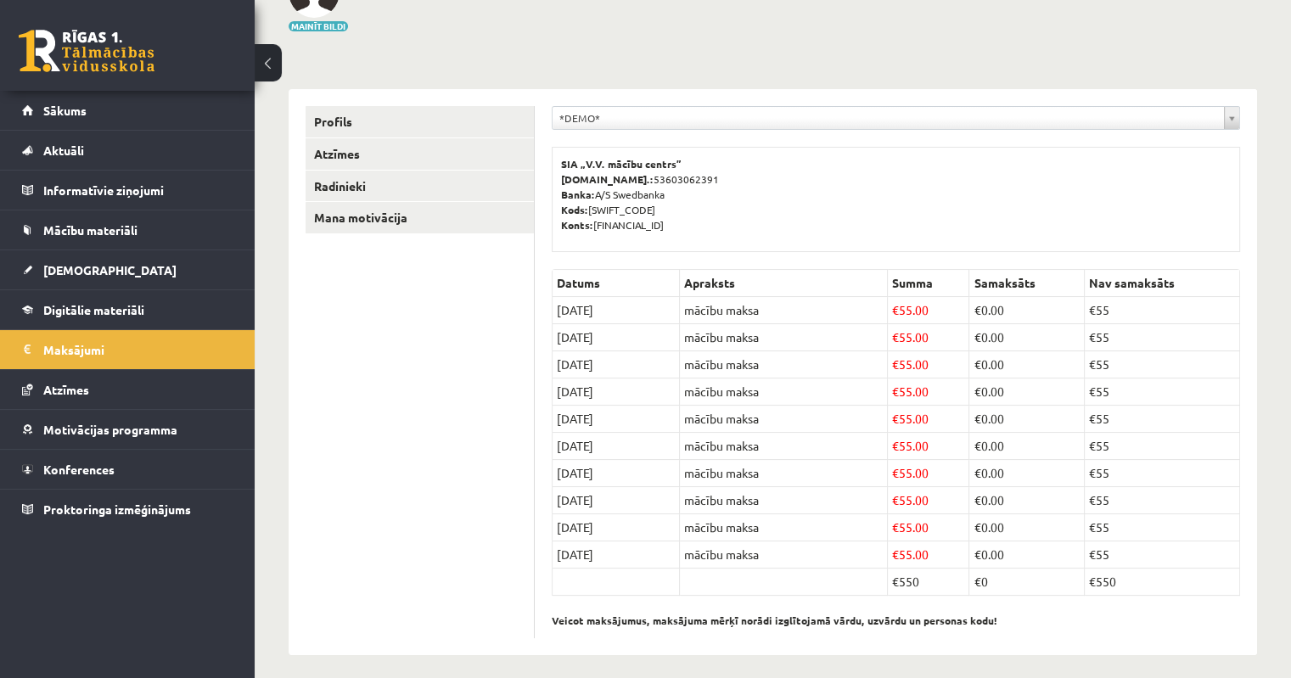
scroll to position [140, 0]
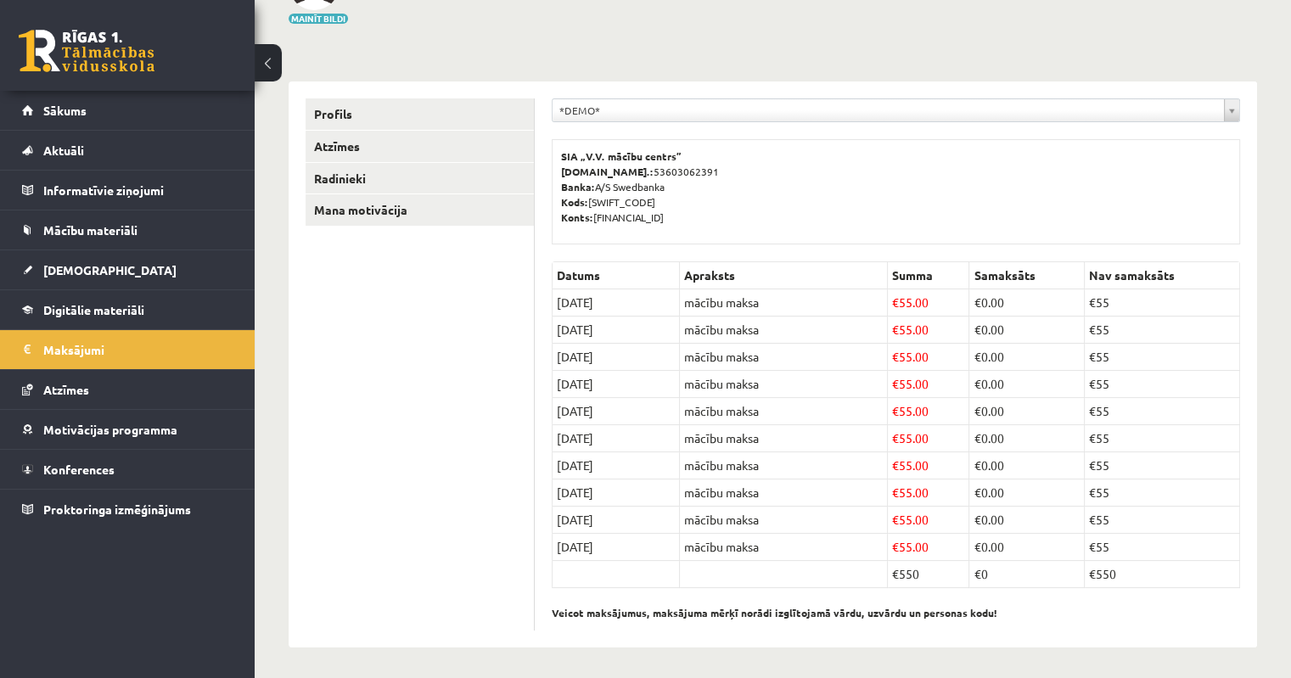
click at [588, 78] on div "**********" at bounding box center [773, 356] width 969 height 583
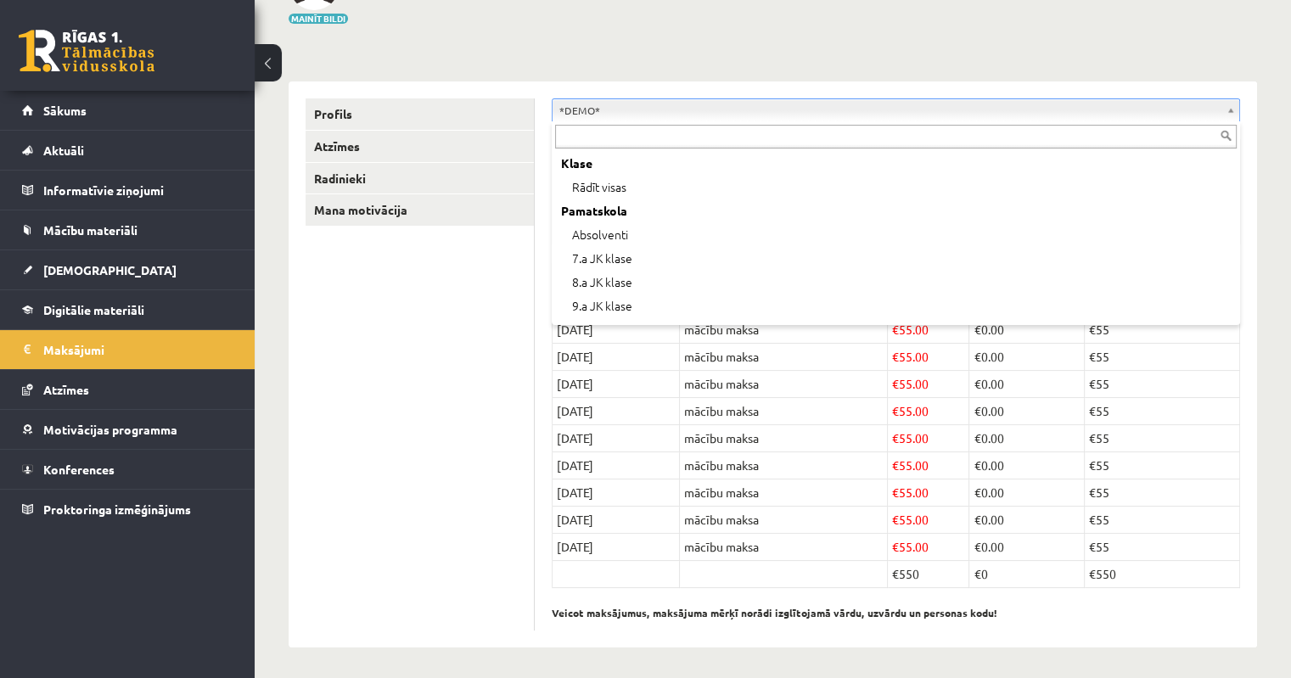
drag, startPoint x: 588, startPoint y: 108, endPoint x: 591, endPoint y: 118, distance: 10.5
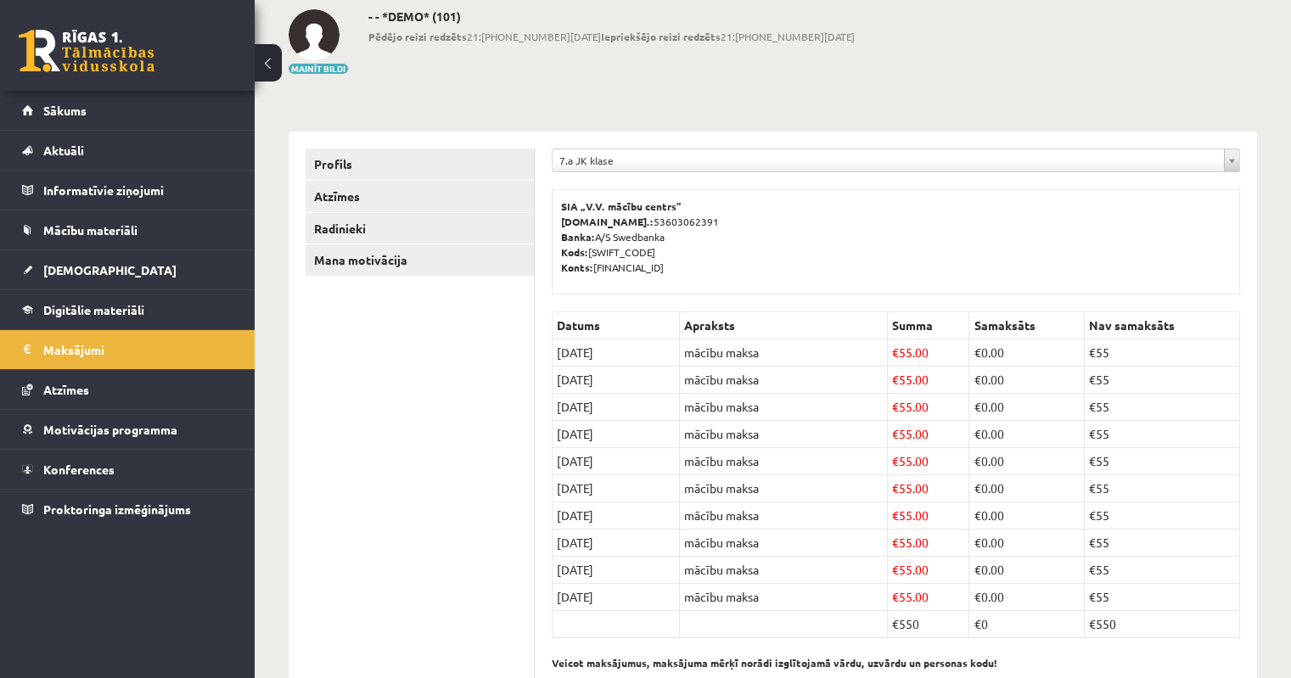
scroll to position [140, 0]
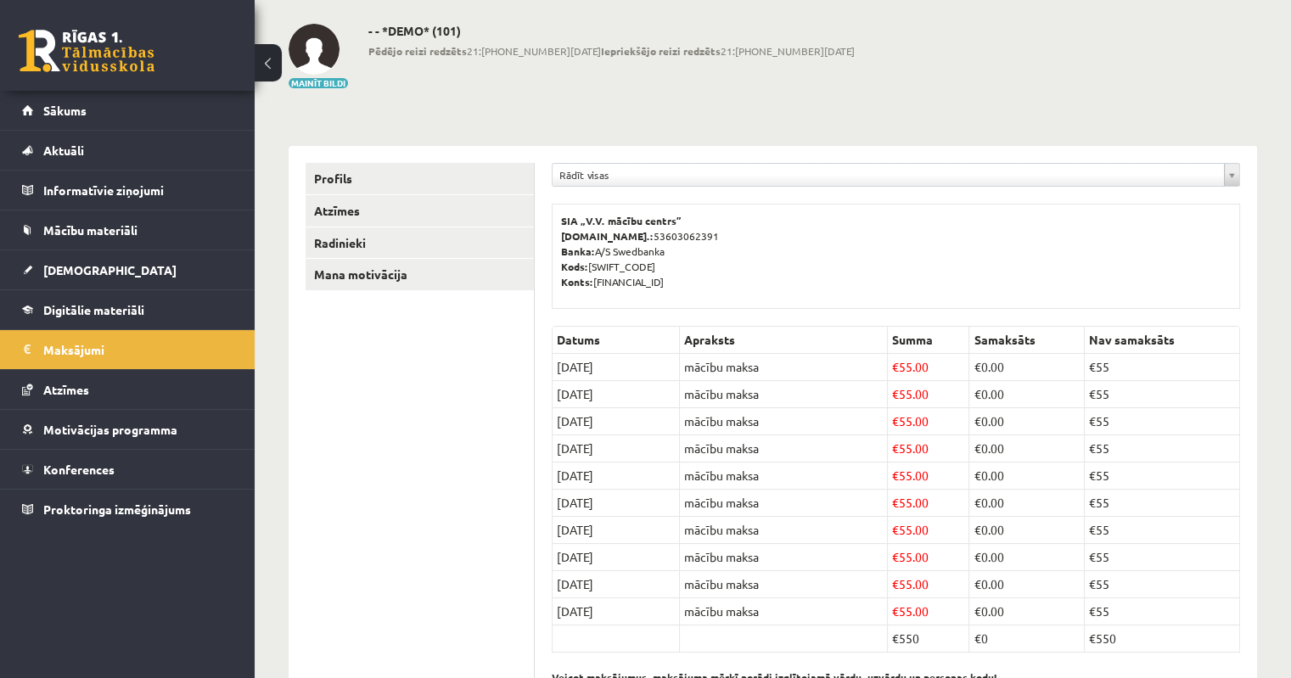
scroll to position [140, 0]
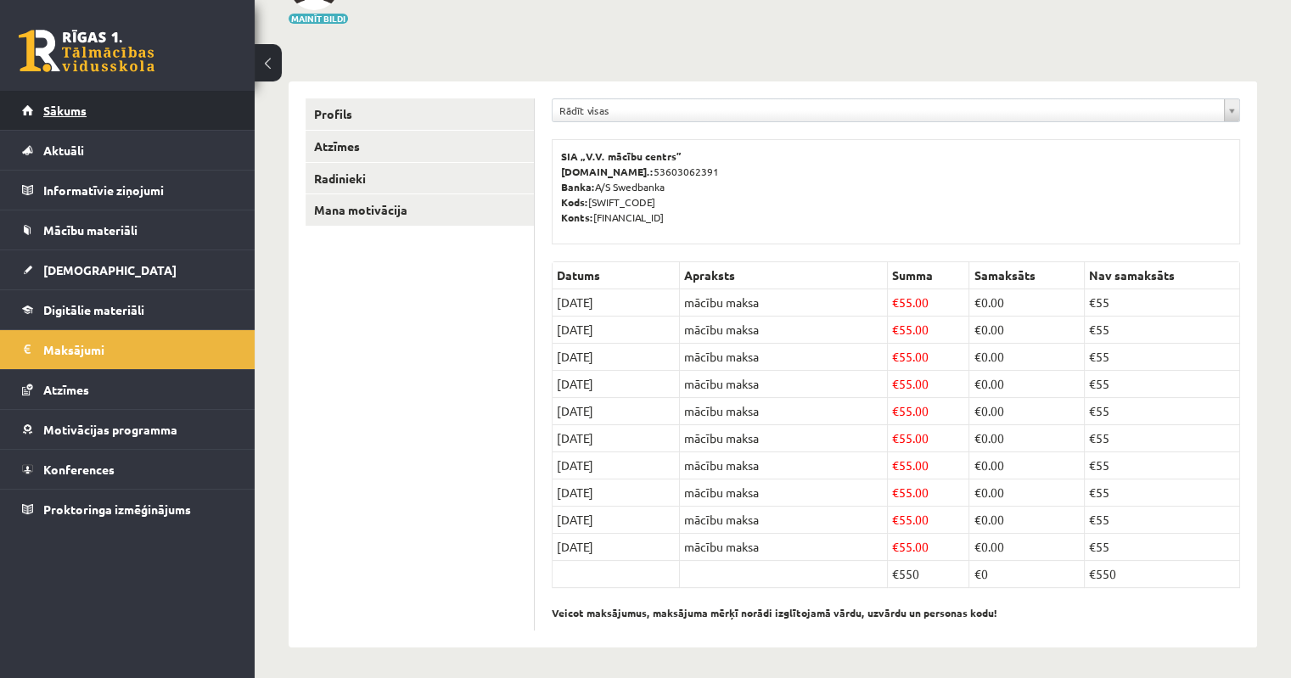
click at [143, 107] on link "Sākums" at bounding box center [127, 110] width 211 height 39
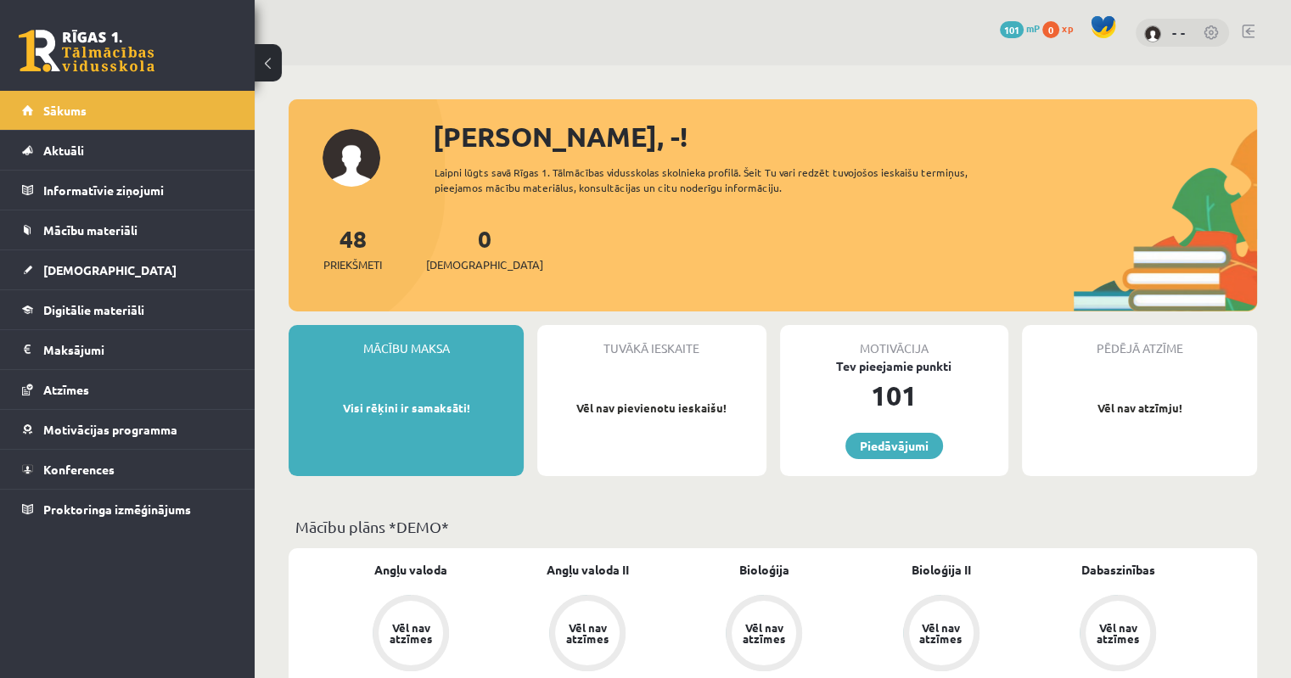
click at [1249, 27] on link at bounding box center [1248, 32] width 13 height 14
